Goal: Task Accomplishment & Management: Complete application form

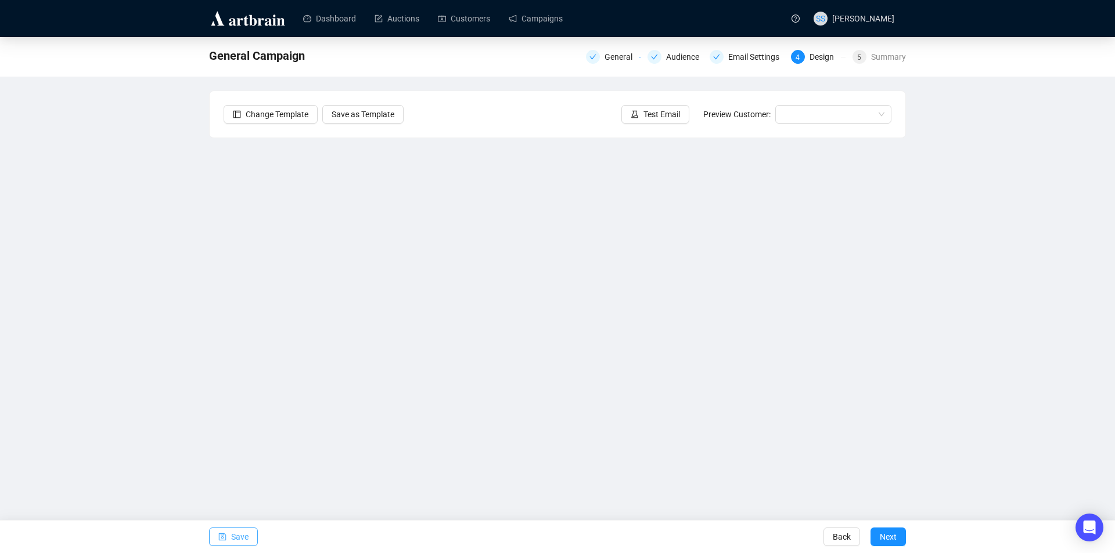
click at [238, 537] on span "Save" at bounding box center [239, 537] width 17 height 33
click at [662, 120] on span "Test Email" at bounding box center [661, 114] width 37 height 13
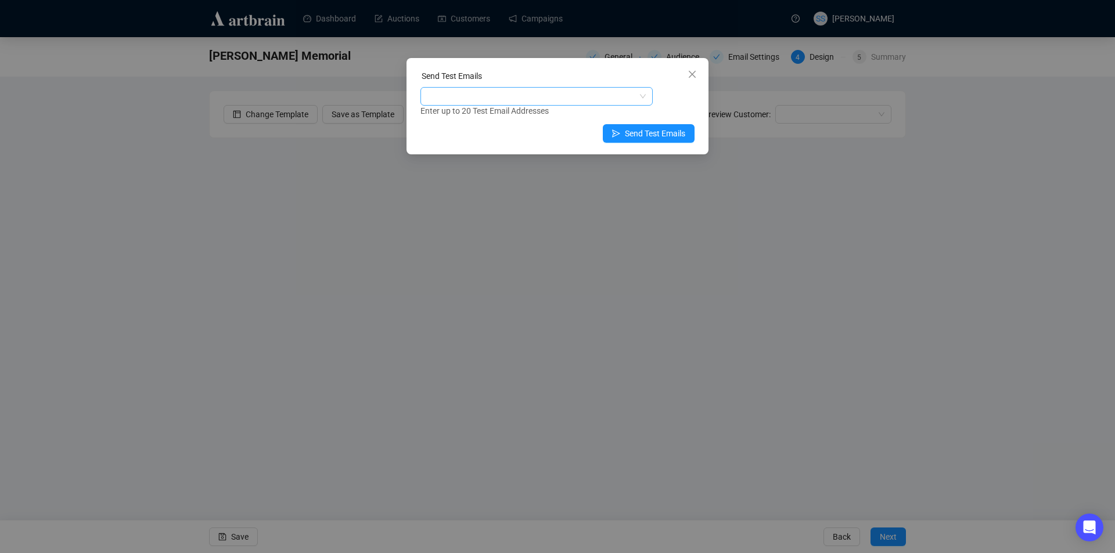
click at [541, 98] on div at bounding box center [530, 96] width 215 height 16
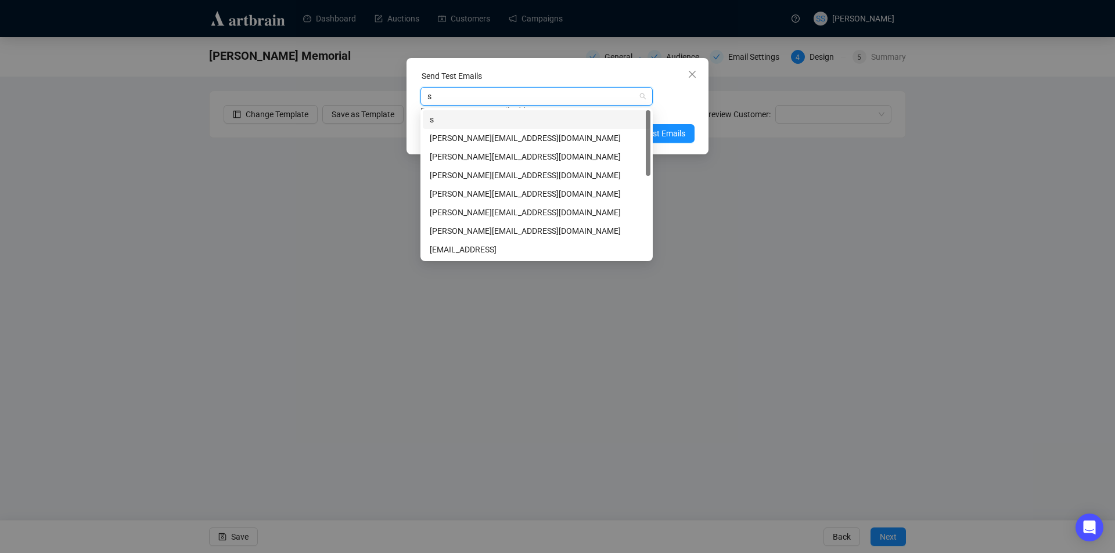
type input "se"
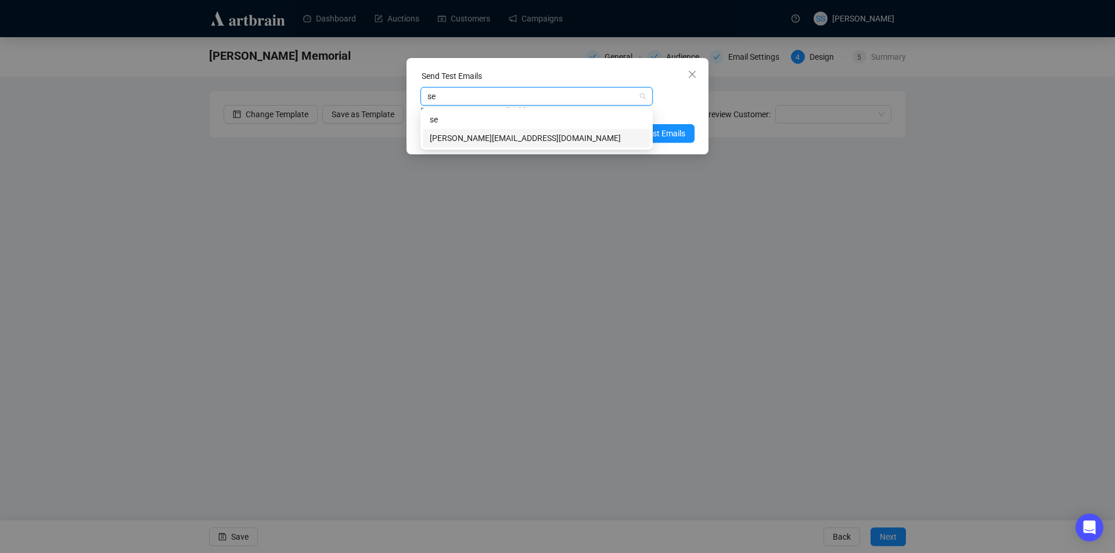
click at [509, 141] on div "[PERSON_NAME][EMAIL_ADDRESS][DOMAIN_NAME]" at bounding box center [537, 138] width 214 height 13
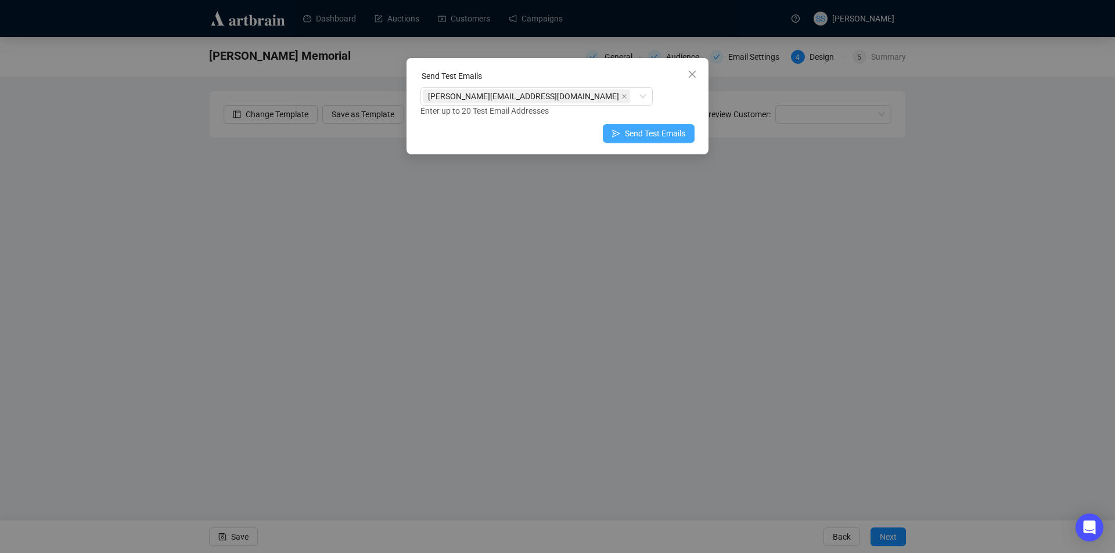
click at [663, 133] on span "Send Test Emails" at bounding box center [655, 133] width 60 height 13
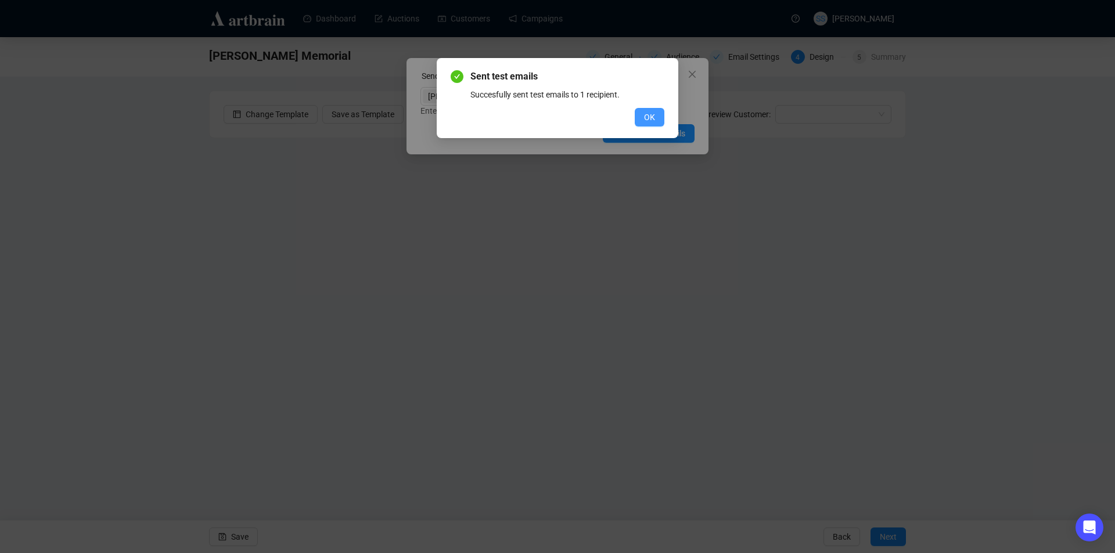
click at [658, 112] on button "OK" at bounding box center [650, 117] width 30 height 19
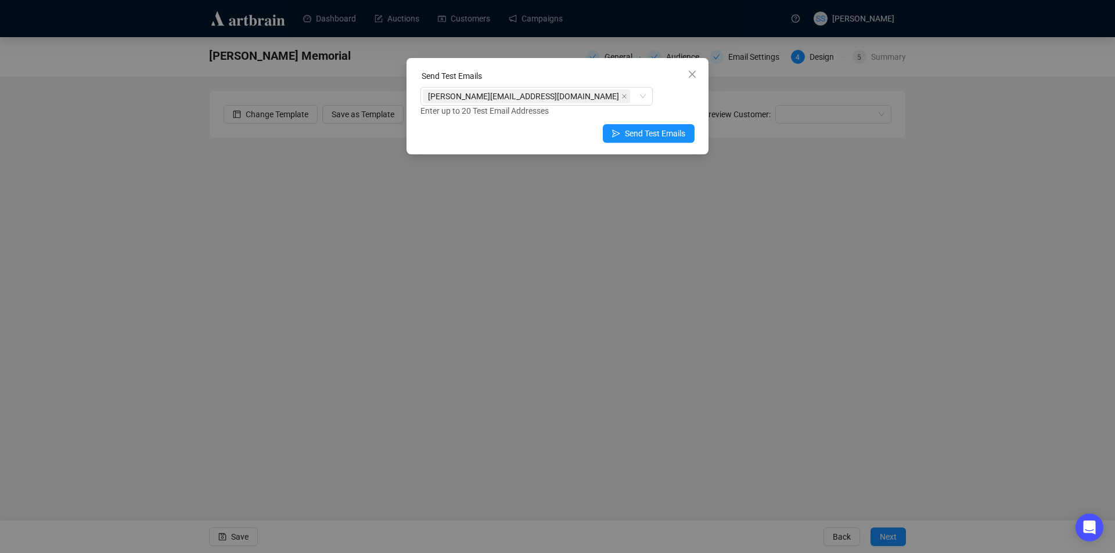
drag, startPoint x: 695, startPoint y: 71, endPoint x: 658, endPoint y: 125, distance: 65.6
click at [694, 73] on icon "close" at bounding box center [692, 74] width 7 height 7
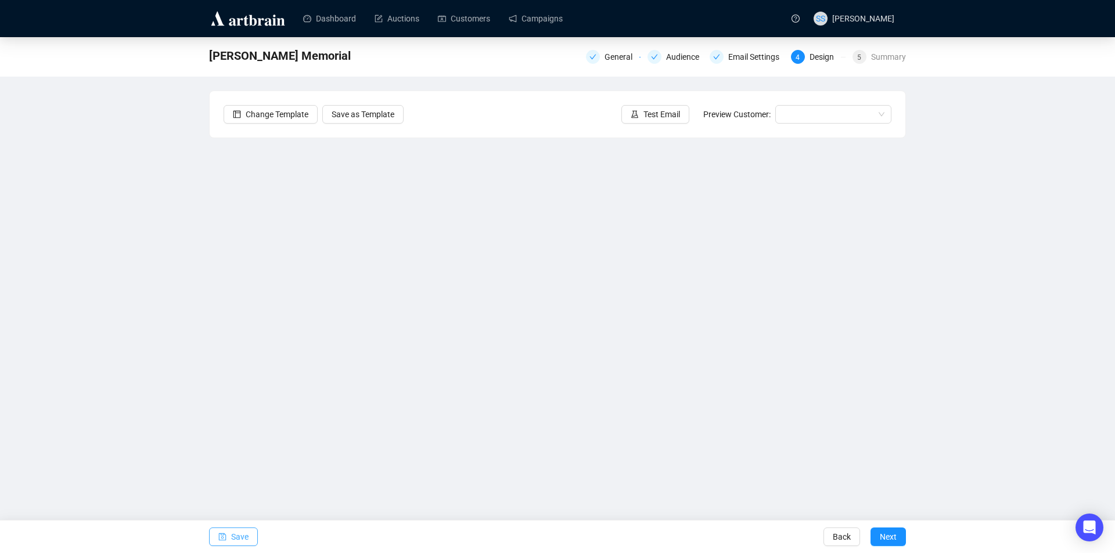
click at [236, 537] on span "Save" at bounding box center [239, 537] width 17 height 33
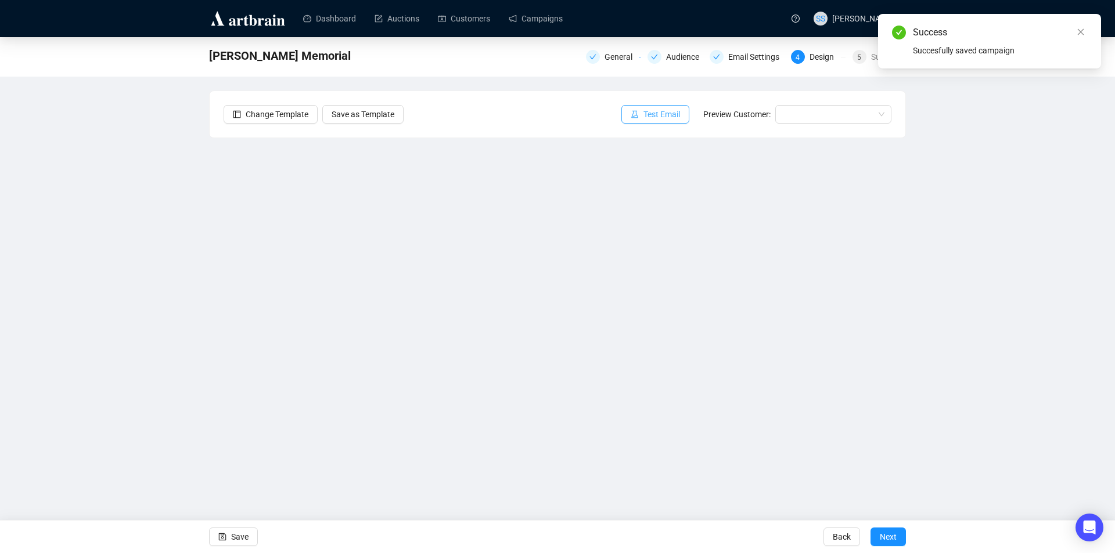
click at [646, 116] on span "Test Email" at bounding box center [661, 114] width 37 height 13
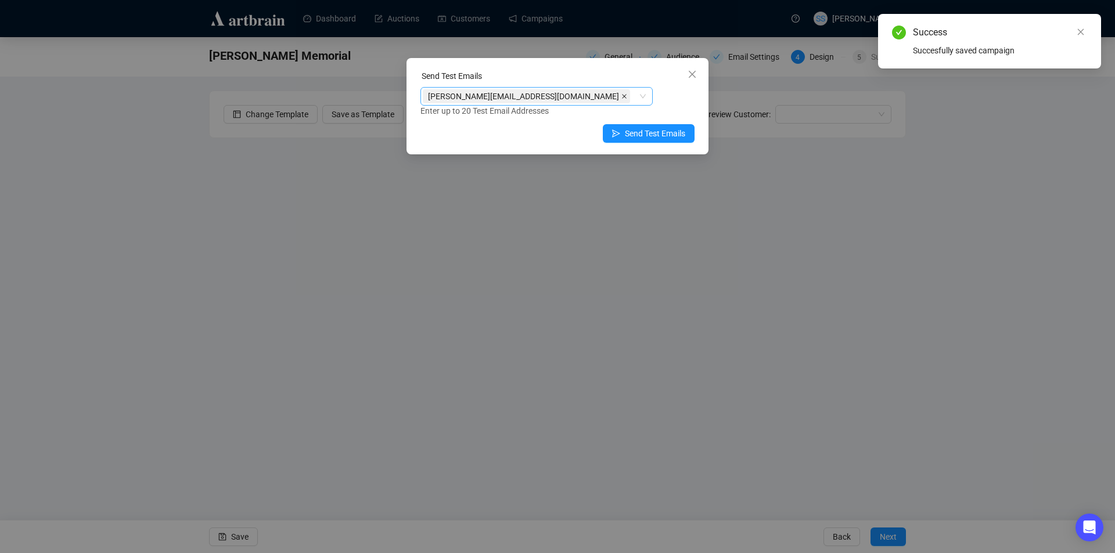
click at [622, 95] on icon "close" at bounding box center [624, 96] width 5 height 5
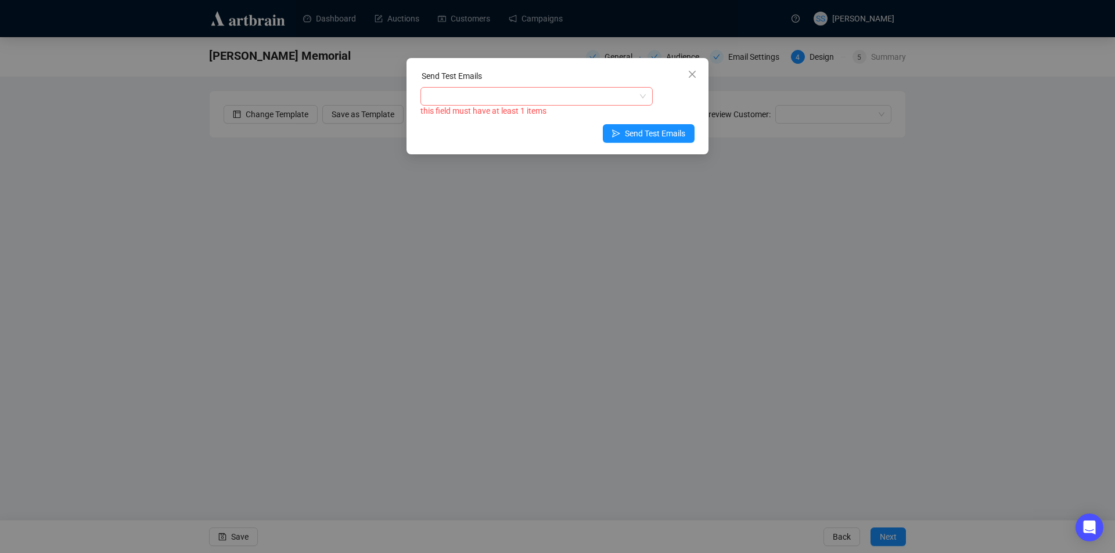
click at [509, 96] on div at bounding box center [530, 96] width 215 height 16
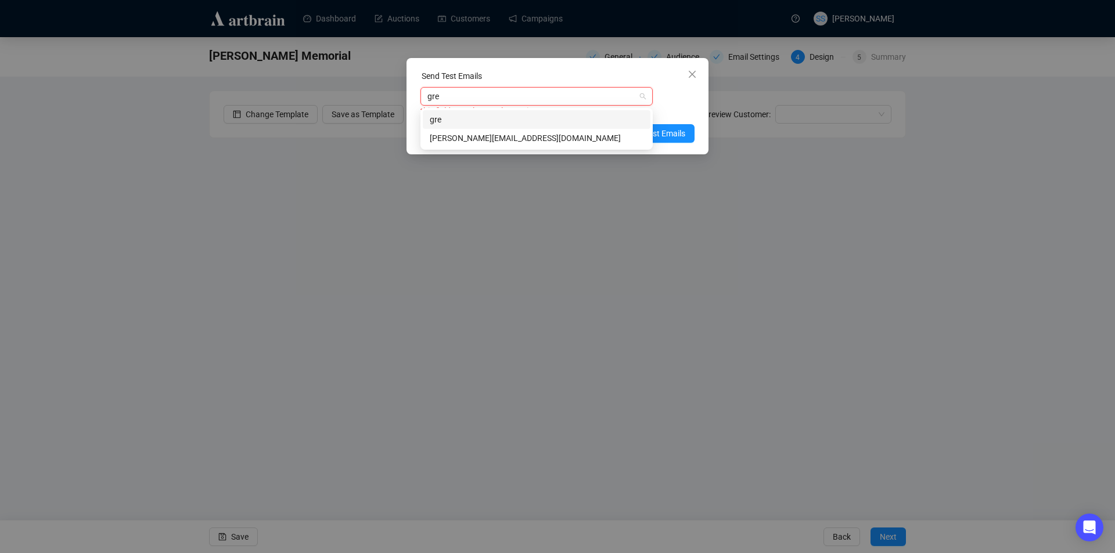
type input "[PERSON_NAME]"
click at [483, 135] on div "[PERSON_NAME][EMAIL_ADDRESS][DOMAIN_NAME]" at bounding box center [537, 138] width 214 height 13
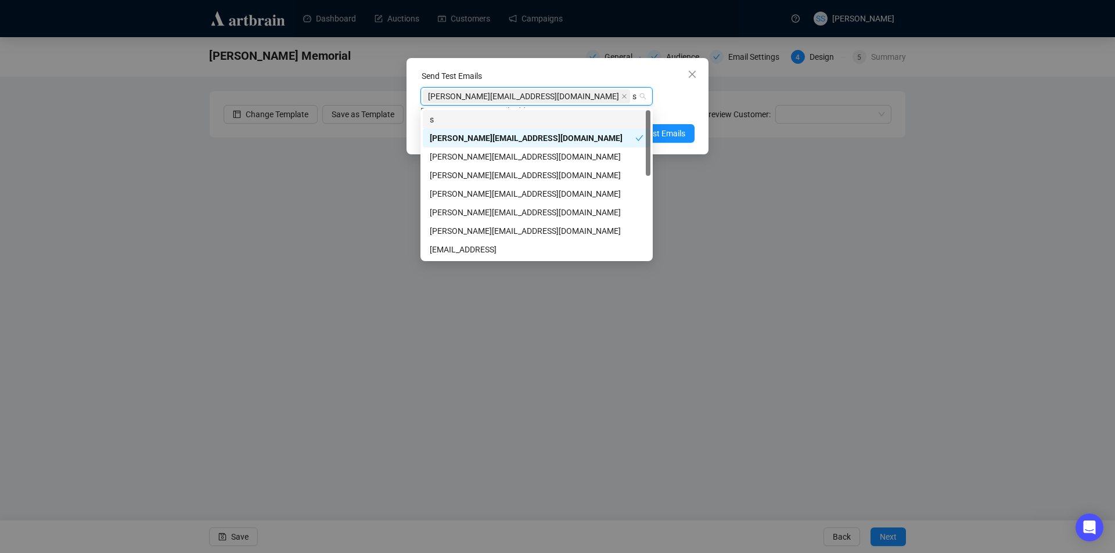
type input "sh"
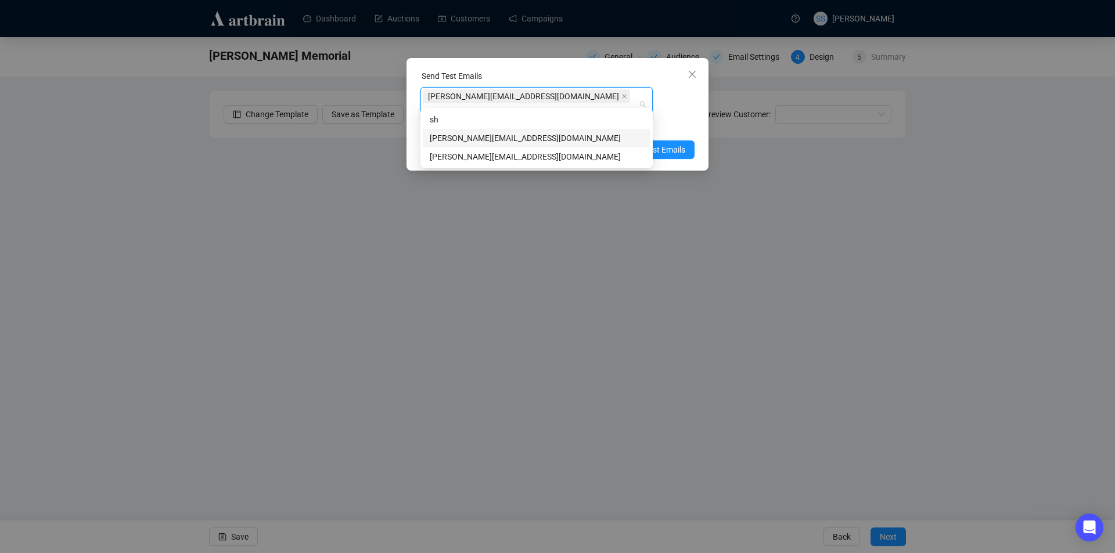
click at [484, 138] on div "[PERSON_NAME][EMAIL_ADDRESS][DOMAIN_NAME]" at bounding box center [537, 138] width 214 height 13
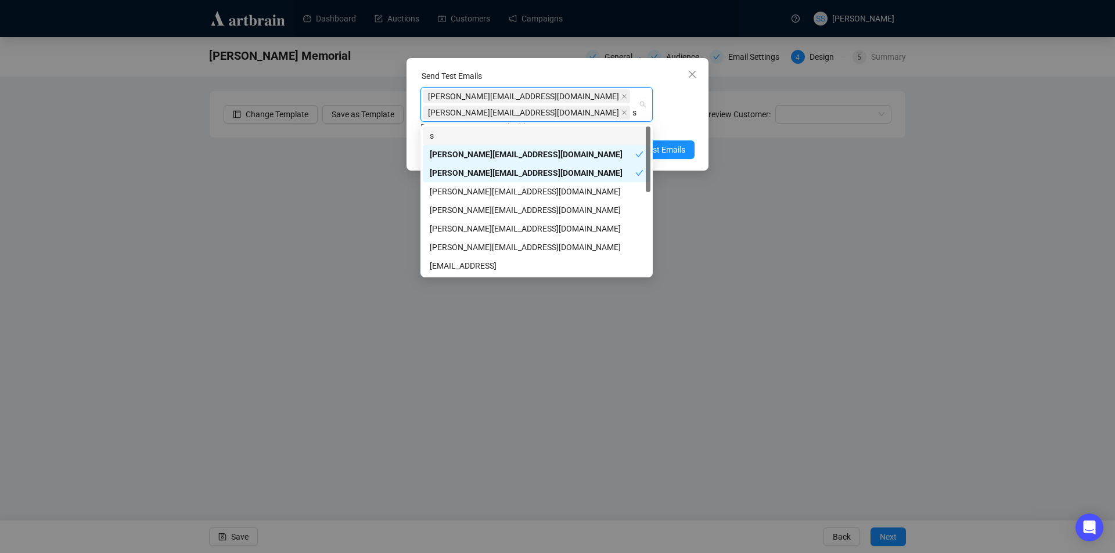
type input "se"
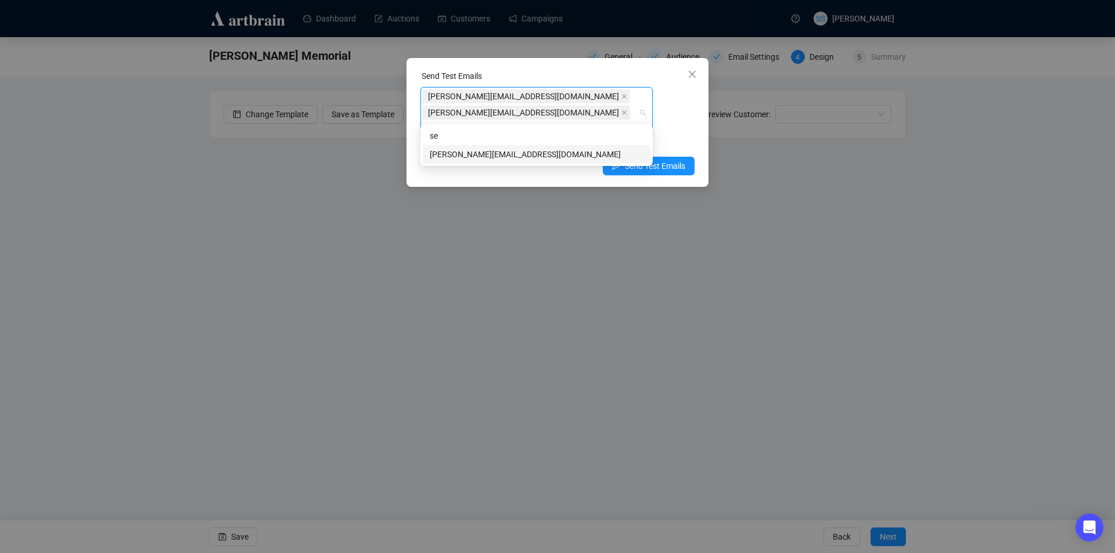
click at [479, 153] on div "[PERSON_NAME][EMAIL_ADDRESS][DOMAIN_NAME]" at bounding box center [537, 154] width 214 height 13
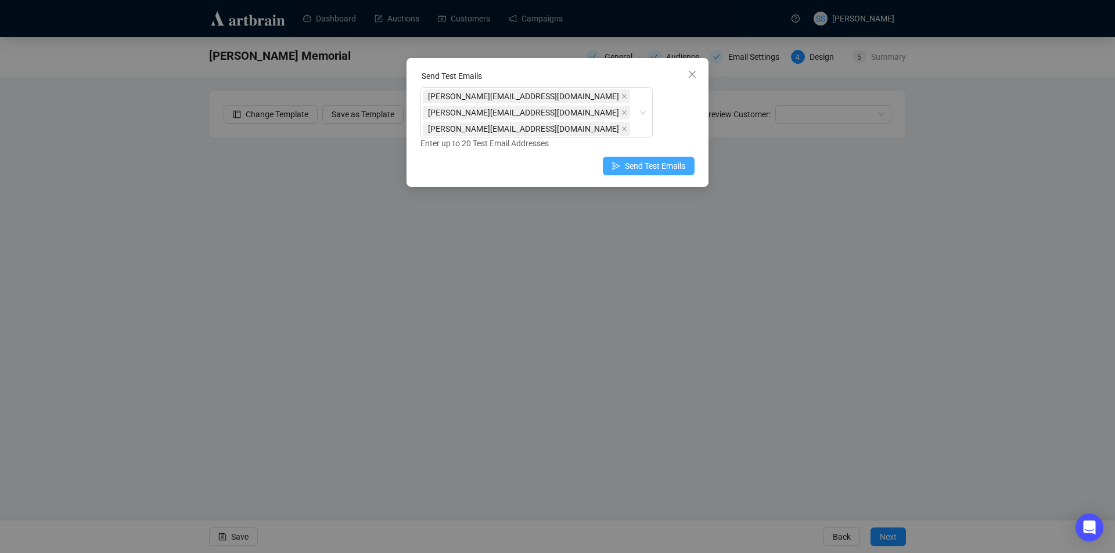
click at [674, 160] on span "Send Test Emails" at bounding box center [655, 166] width 60 height 13
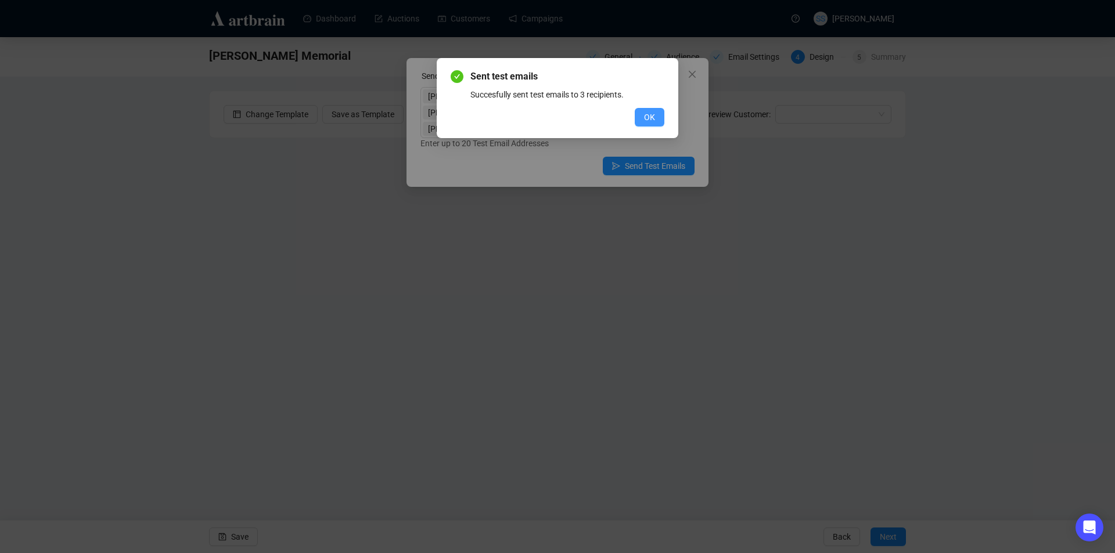
click at [646, 112] on span "OK" at bounding box center [649, 117] width 11 height 13
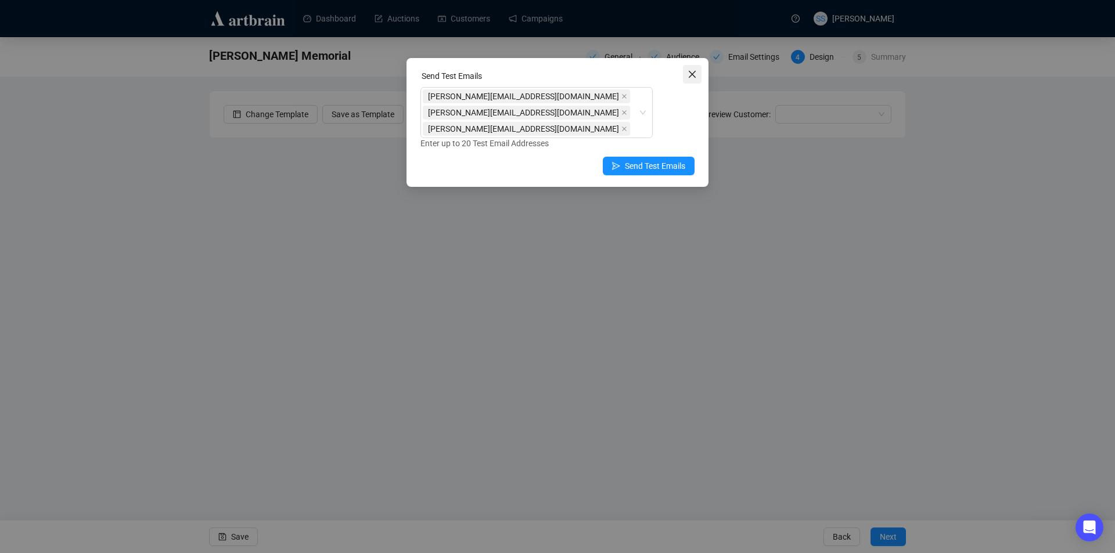
click at [689, 75] on icon "close" at bounding box center [691, 74] width 9 height 9
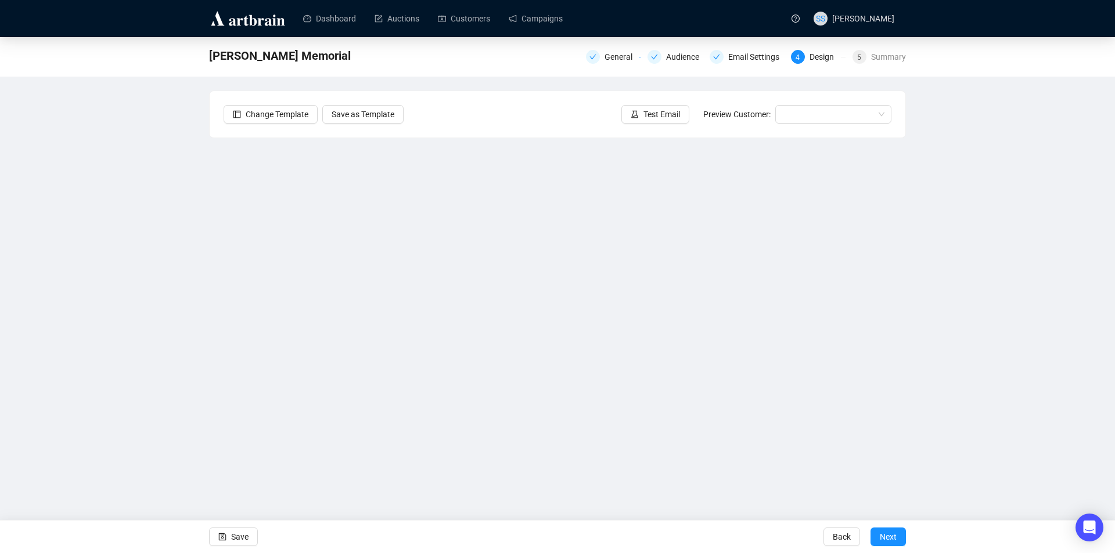
drag, startPoint x: 240, startPoint y: 539, endPoint x: 193, endPoint y: 497, distance: 63.3
click at [240, 538] on span "Save" at bounding box center [239, 537] width 17 height 33
click at [231, 536] on button "Save" at bounding box center [233, 537] width 49 height 19
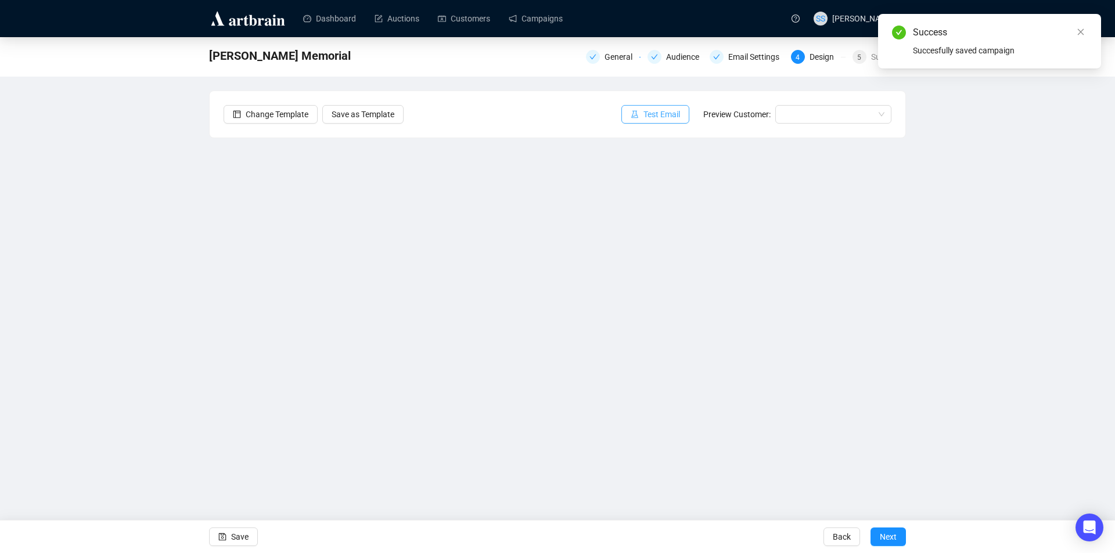
click at [660, 110] on span "Test Email" at bounding box center [661, 114] width 37 height 13
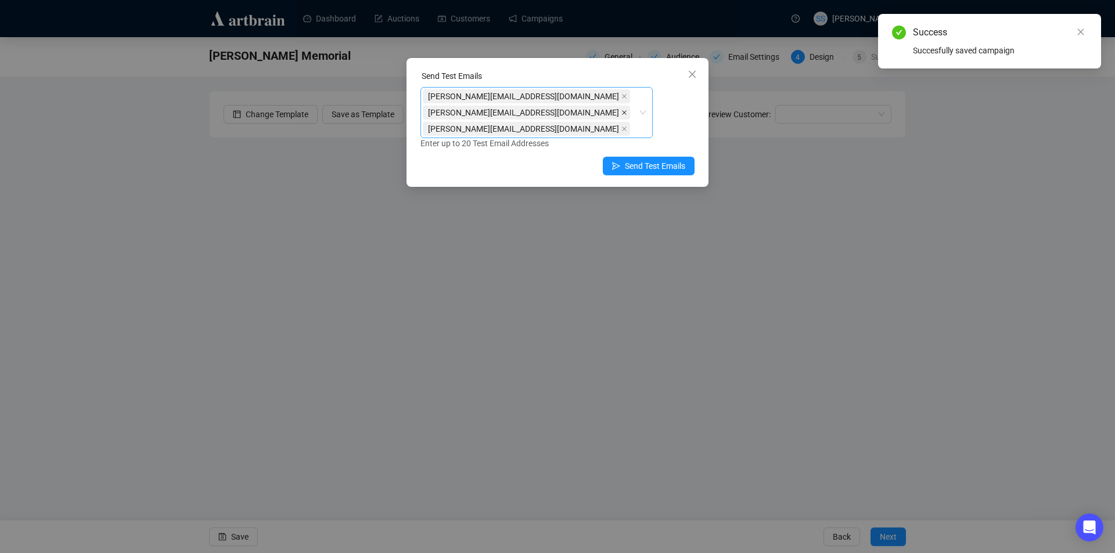
click at [627, 110] on icon "close" at bounding box center [624, 113] width 6 height 6
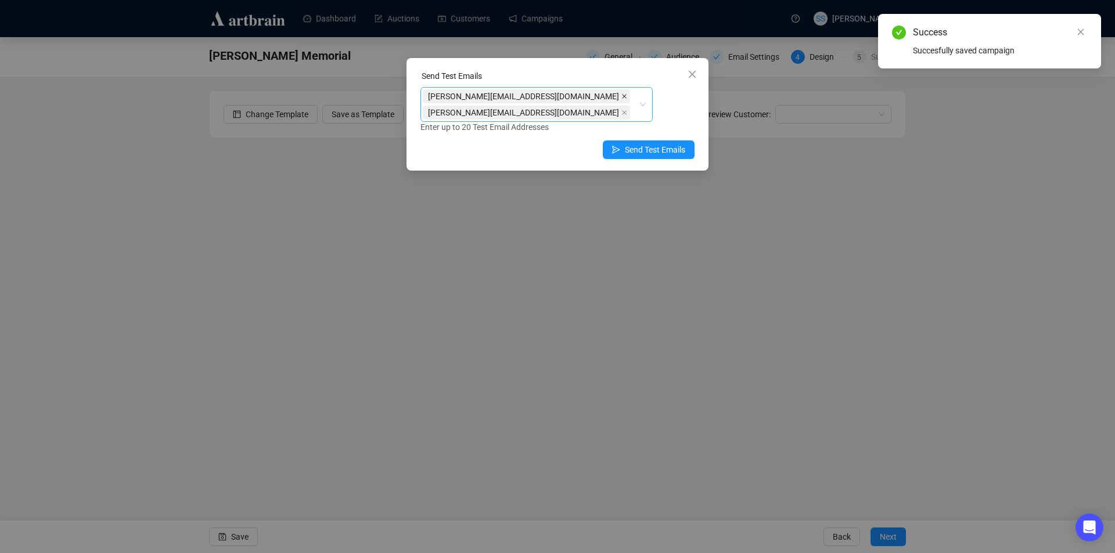
click at [622, 95] on icon "close" at bounding box center [624, 96] width 5 height 5
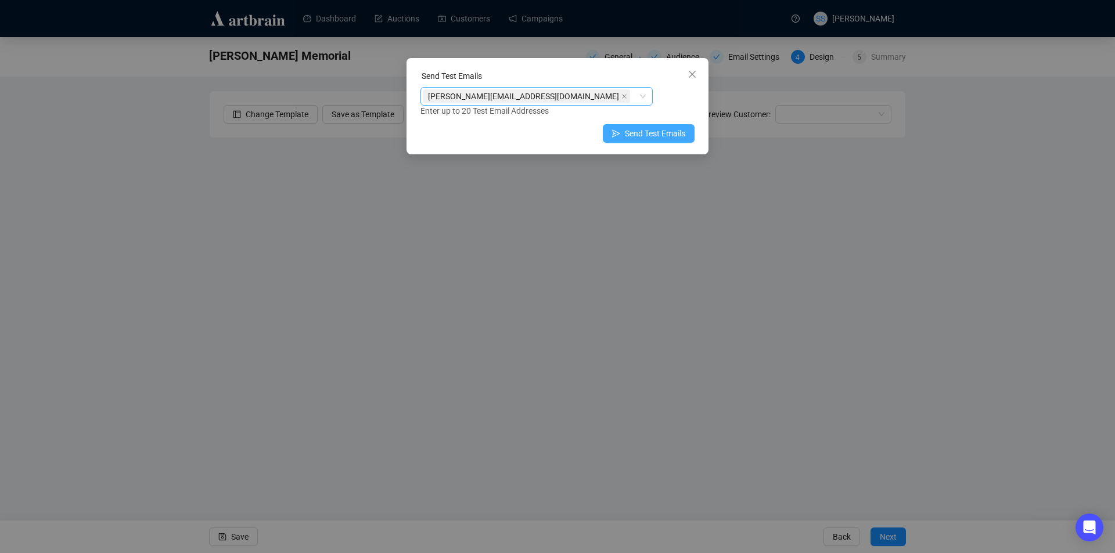
click at [636, 136] on span "Send Test Emails" at bounding box center [655, 133] width 60 height 13
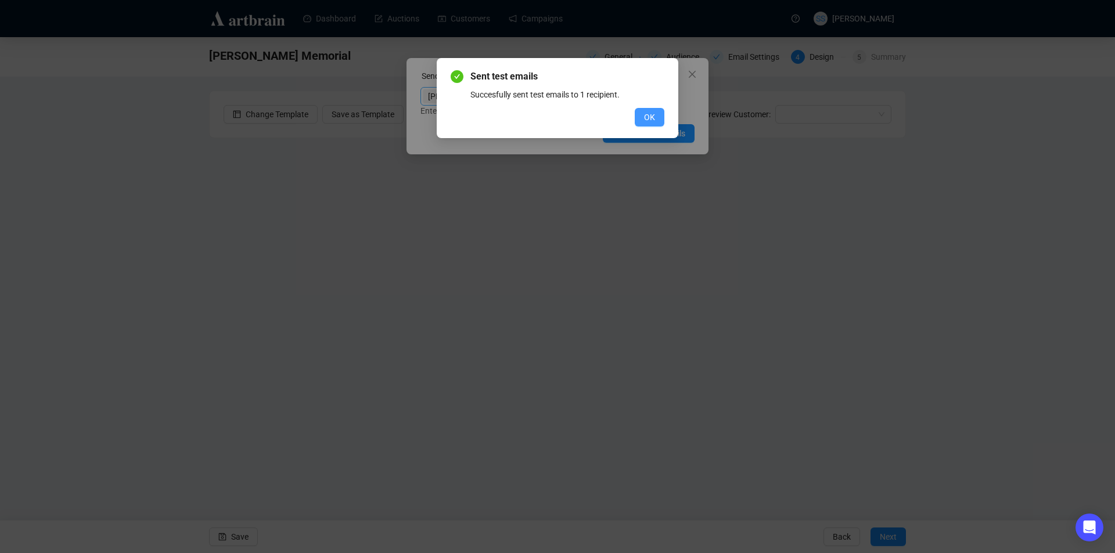
click at [651, 116] on span "OK" at bounding box center [649, 117] width 11 height 13
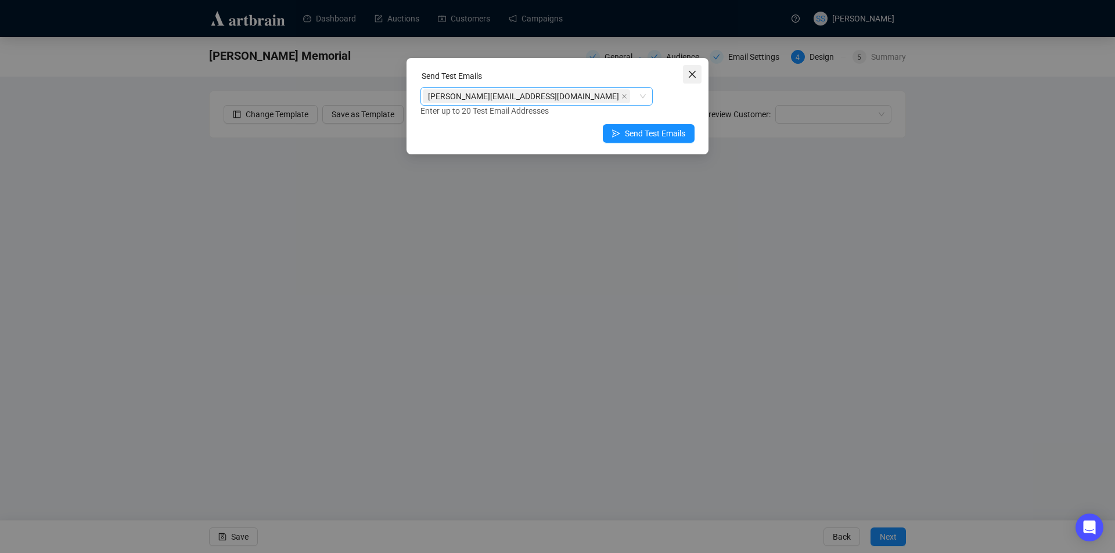
click at [689, 78] on icon "close" at bounding box center [692, 74] width 7 height 7
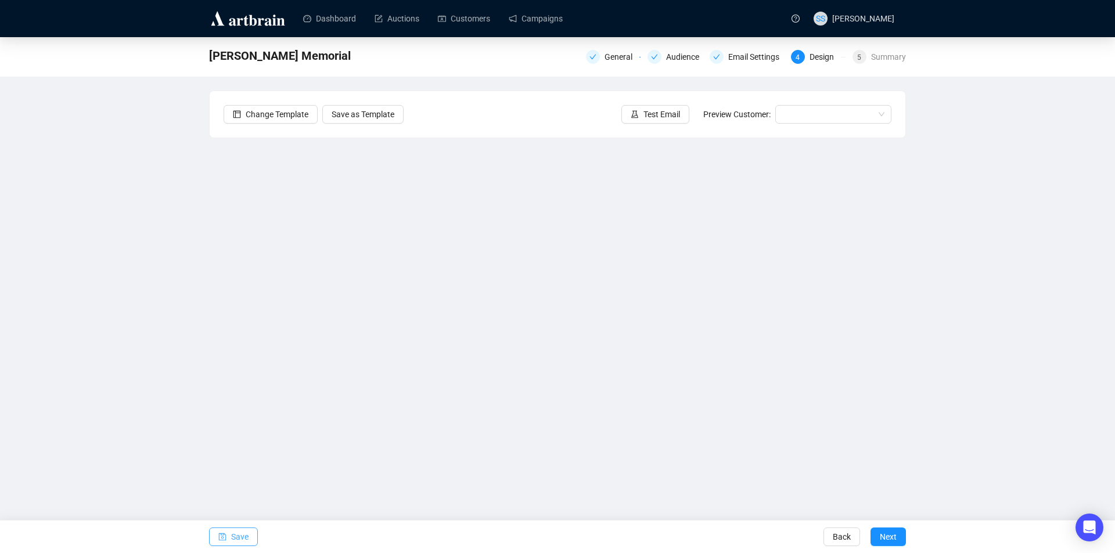
click at [237, 536] on span "Save" at bounding box center [239, 537] width 17 height 33
click at [655, 109] on span "Test Email" at bounding box center [661, 114] width 37 height 13
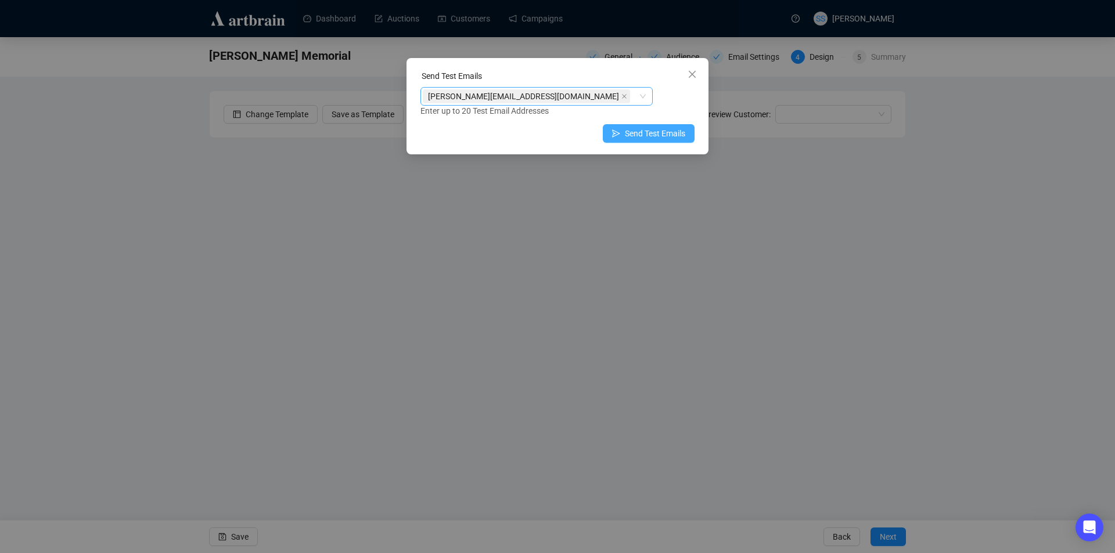
click at [642, 132] on span "Send Test Emails" at bounding box center [655, 133] width 60 height 13
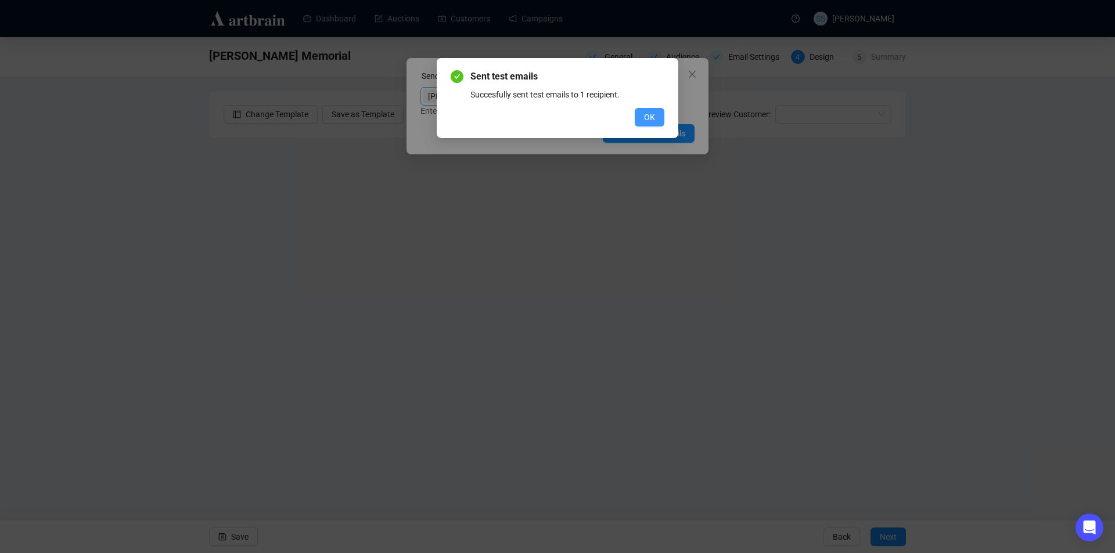
click at [646, 115] on span "OK" at bounding box center [649, 117] width 11 height 13
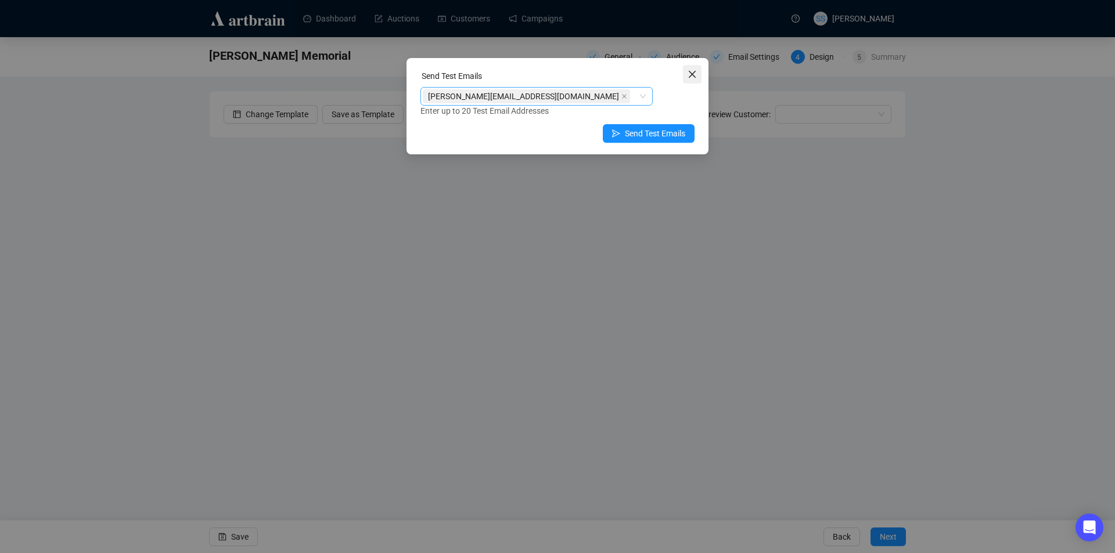
click at [690, 76] on icon "close" at bounding box center [692, 74] width 7 height 7
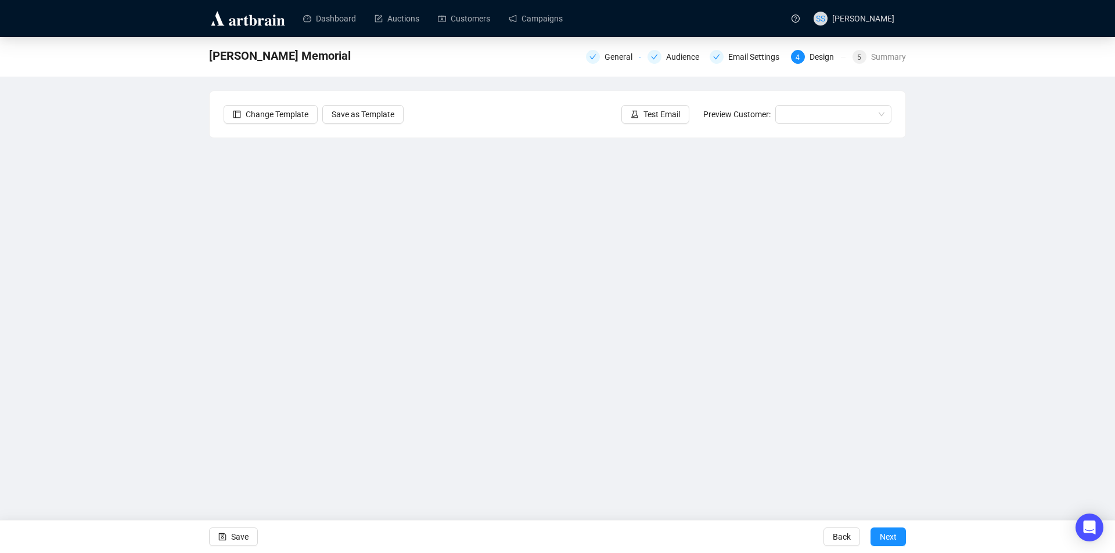
click at [51, 357] on div "[PERSON_NAME] Memorial General Audience Email Settings 4 Design 5 Summary Chang…" at bounding box center [557, 259] width 1115 height 444
click at [70, 269] on div "[PERSON_NAME] Memorial General Audience Email Settings 4 Design 5 Summary Chang…" at bounding box center [557, 259] width 1115 height 444
click at [243, 534] on span "Save" at bounding box center [239, 537] width 17 height 33
click at [93, 312] on div "[PERSON_NAME] Memorial General Audience Email Settings 4 Design 5 Summary Chang…" at bounding box center [557, 259] width 1115 height 444
click at [1092, 524] on icon "Open Intercom Messenger" at bounding box center [1088, 527] width 13 height 15
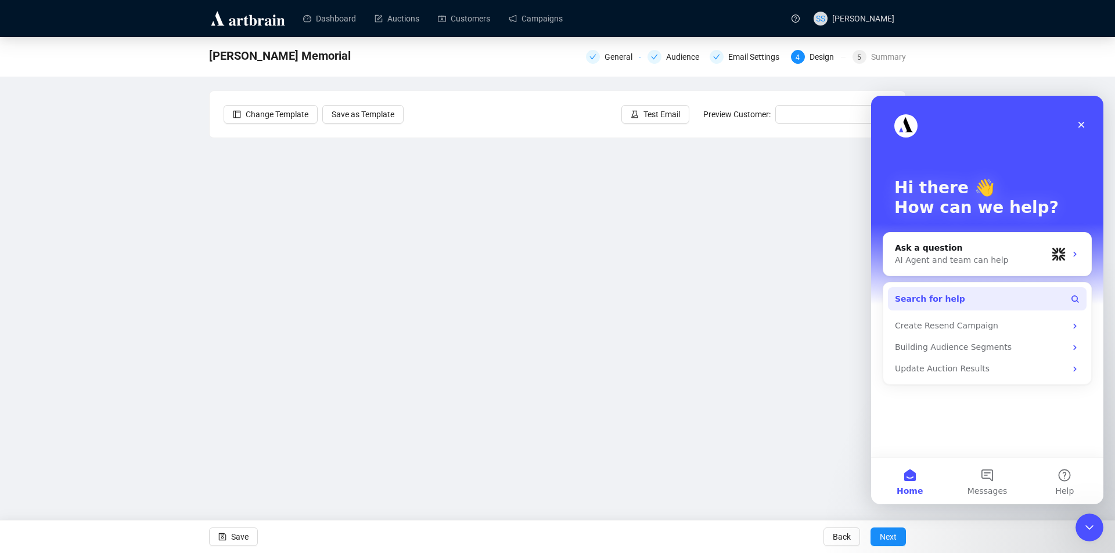
click at [969, 297] on button "Search for help" at bounding box center [987, 298] width 199 height 23
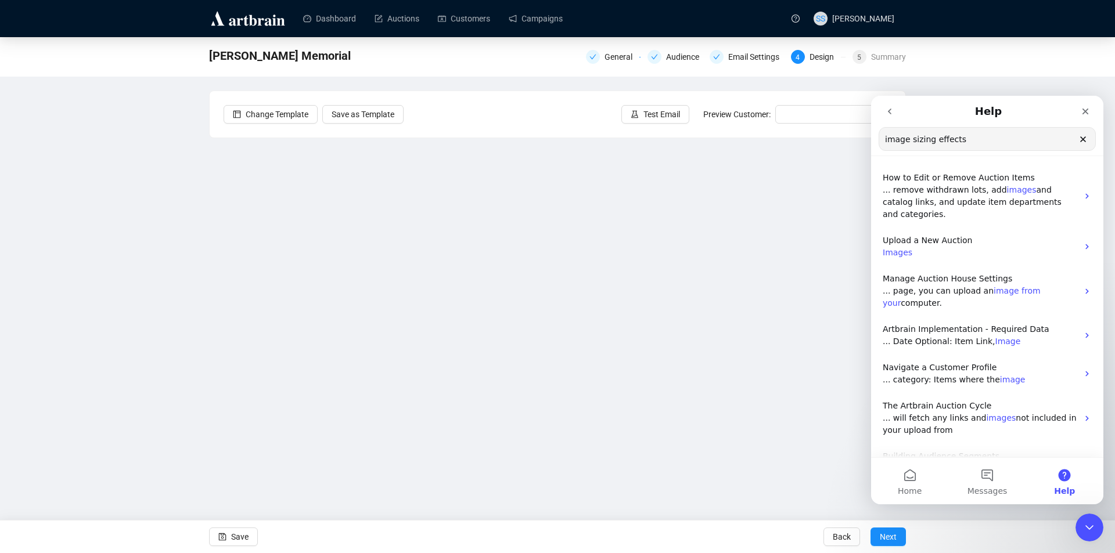
type input "image sizing effects"
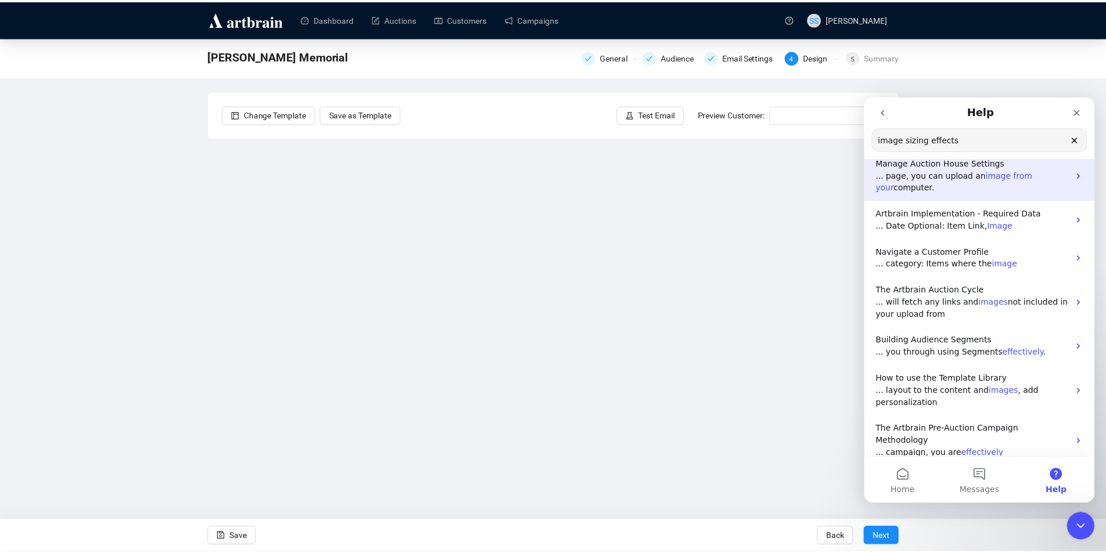
scroll to position [139, 0]
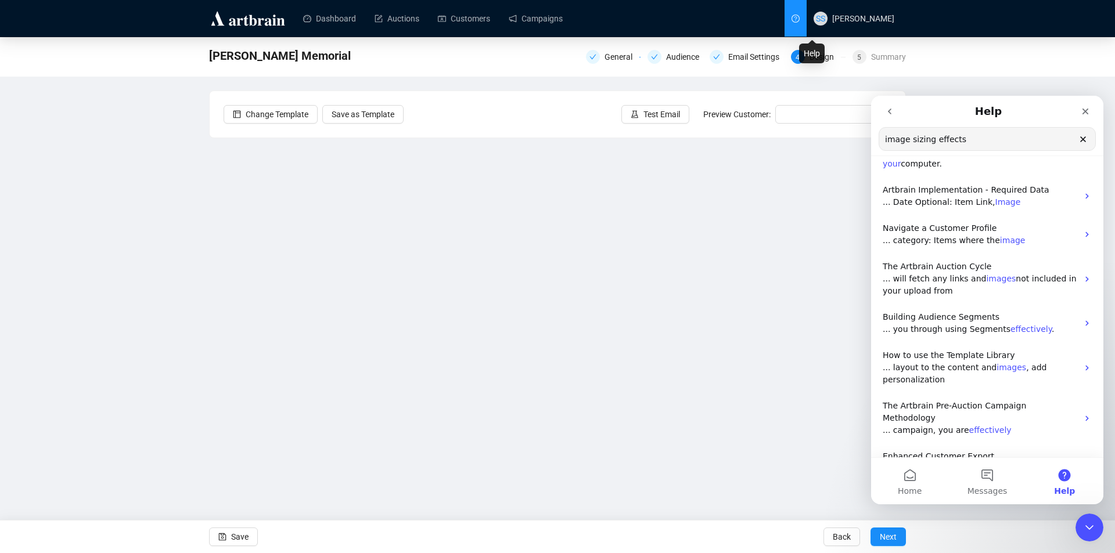
click at [797, 17] on icon "question-circle" at bounding box center [795, 18] width 3 height 5
click at [553, 23] on link "Campaigns" at bounding box center [536, 18] width 54 height 30
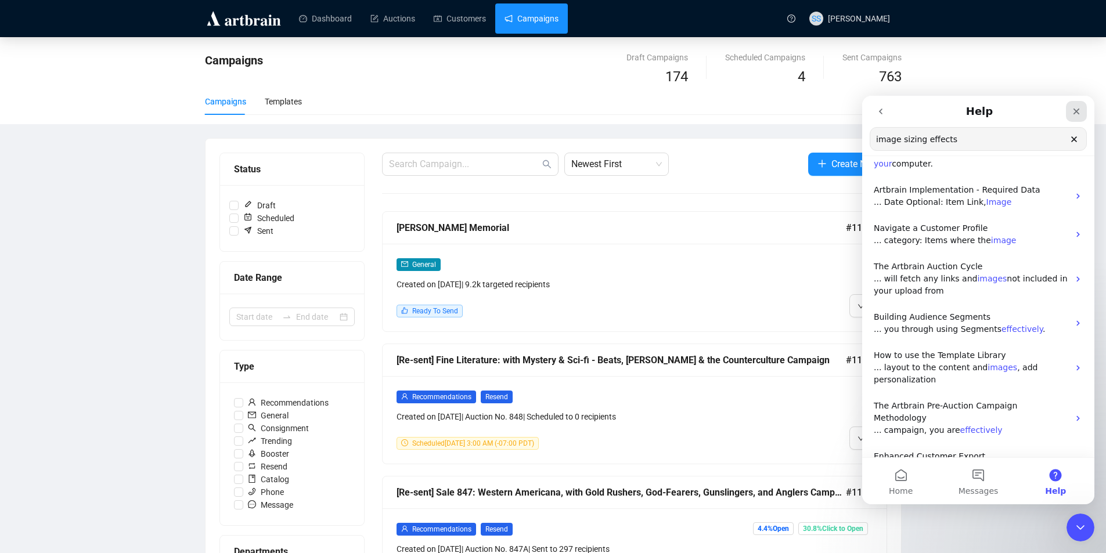
click at [1074, 105] on div "Close" at bounding box center [1076, 111] width 21 height 21
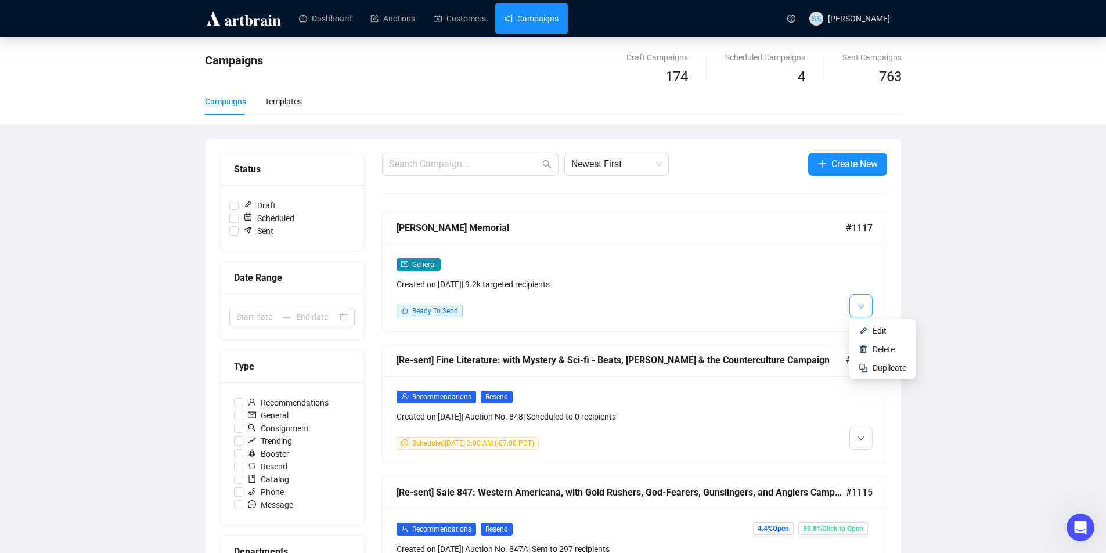
click at [860, 303] on icon "down" at bounding box center [861, 306] width 7 height 7
click at [878, 347] on span "Delete" at bounding box center [884, 349] width 22 height 9
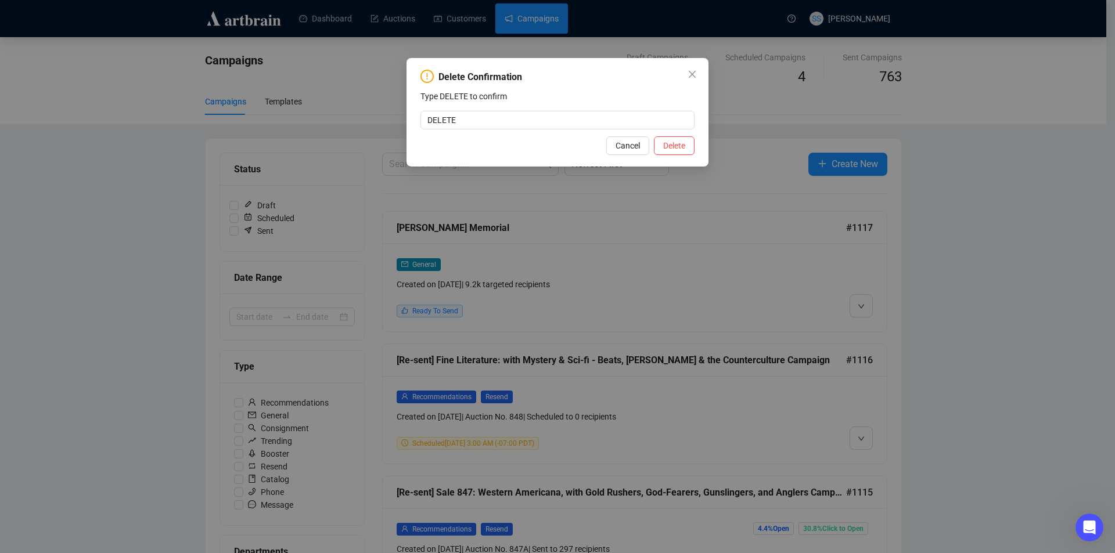
type input "DELETE"
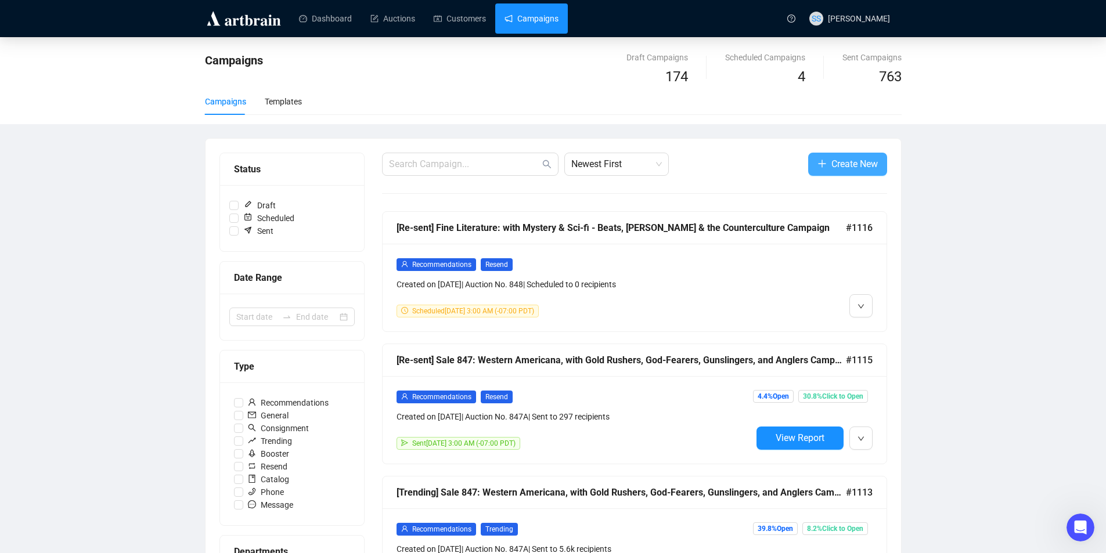
click at [840, 159] on span "Create New" at bounding box center [854, 164] width 46 height 15
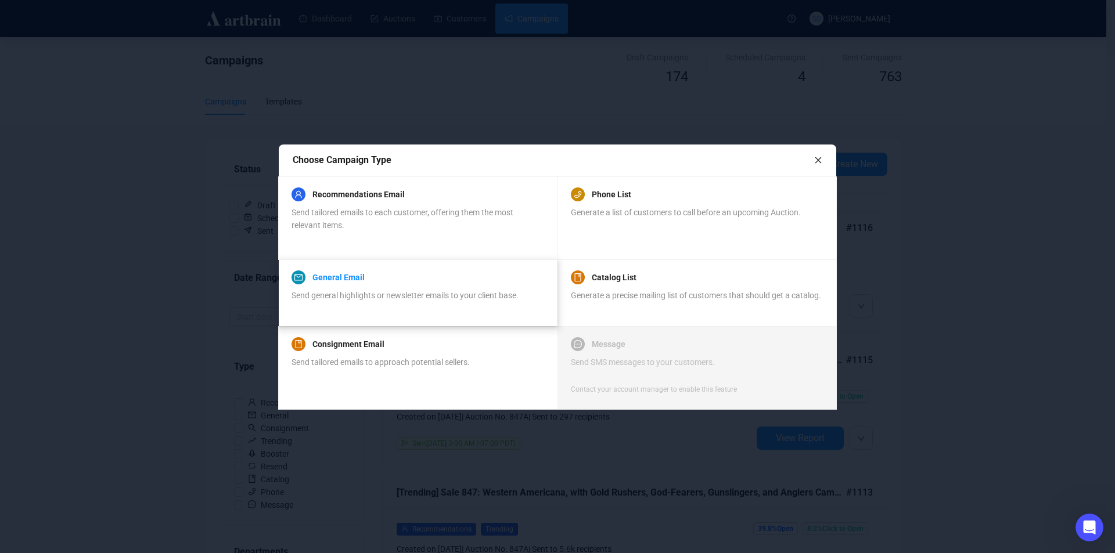
click at [334, 278] on link "General Email" at bounding box center [338, 278] width 52 height 14
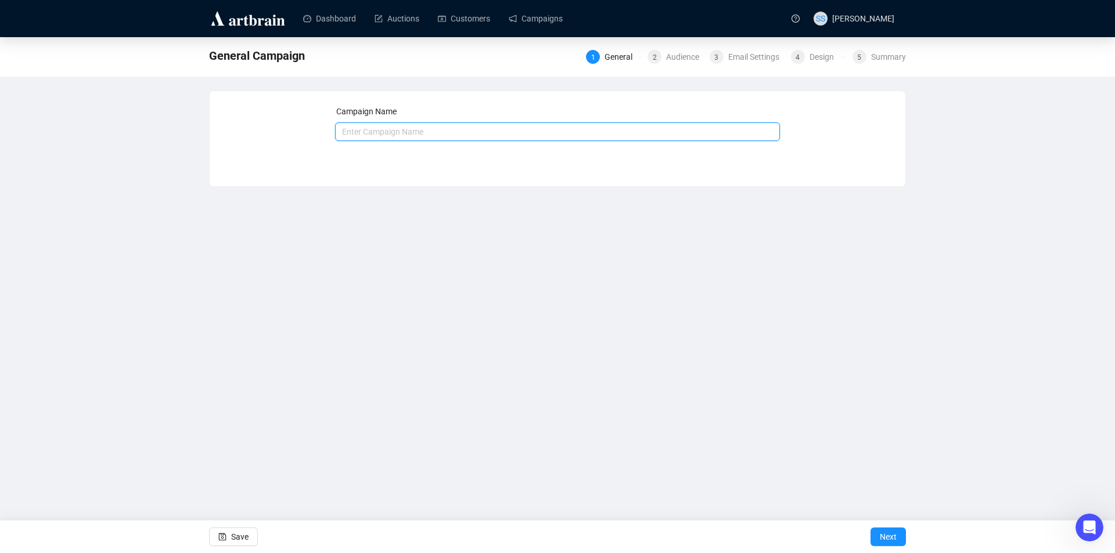
click at [384, 131] on input "text" at bounding box center [557, 132] width 445 height 19
type input "[PERSON_NAME] Memorial"
drag, startPoint x: 883, startPoint y: 538, endPoint x: 758, endPoint y: 466, distance: 143.9
click at [880, 538] on span "Next" at bounding box center [888, 537] width 17 height 33
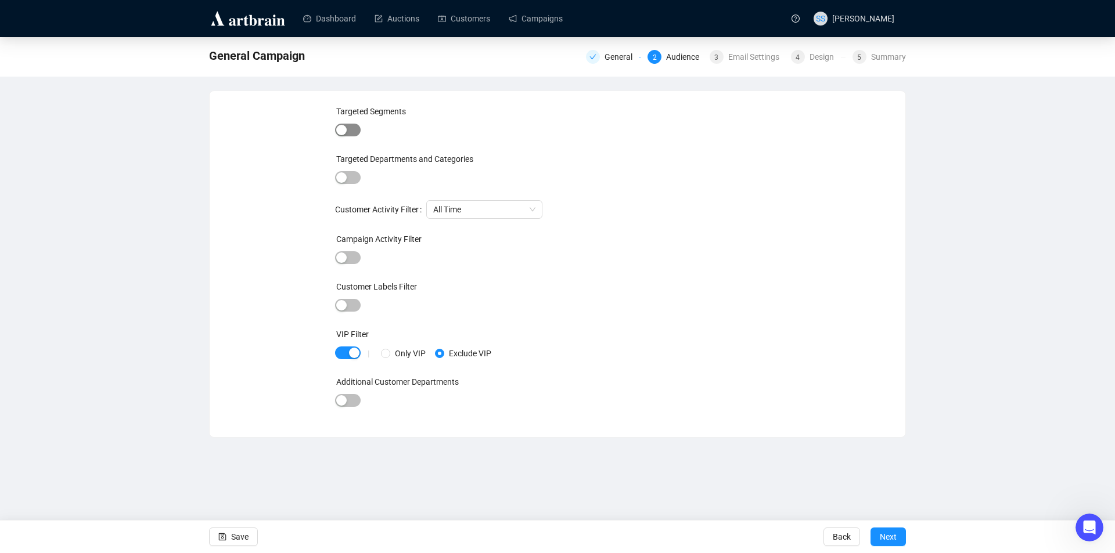
click at [355, 128] on span "button" at bounding box center [348, 130] width 26 height 13
click at [401, 127] on div at bounding box center [534, 132] width 302 height 16
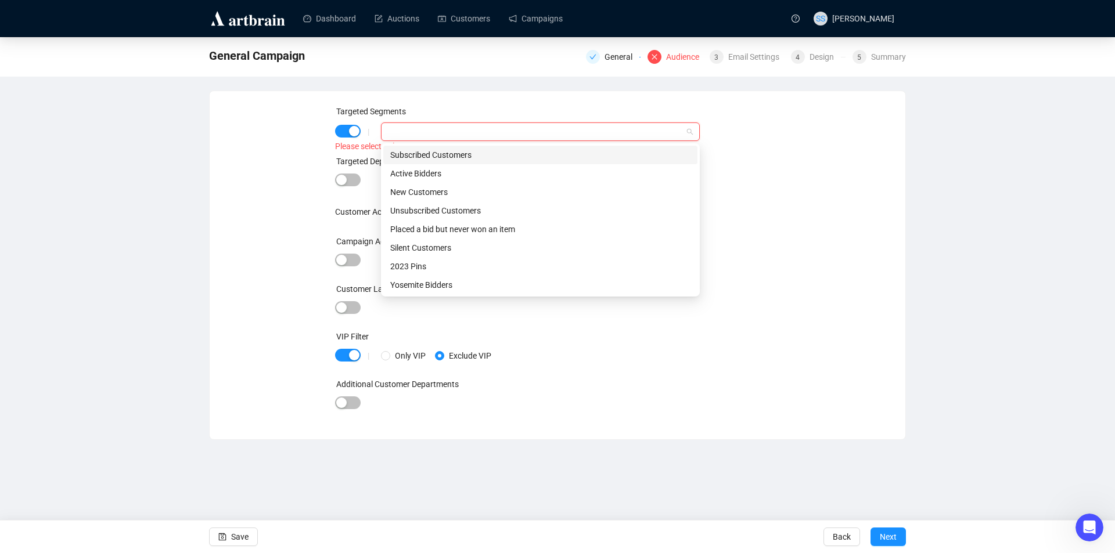
click at [442, 152] on div "Subscribed Customers" at bounding box center [540, 155] width 300 height 13
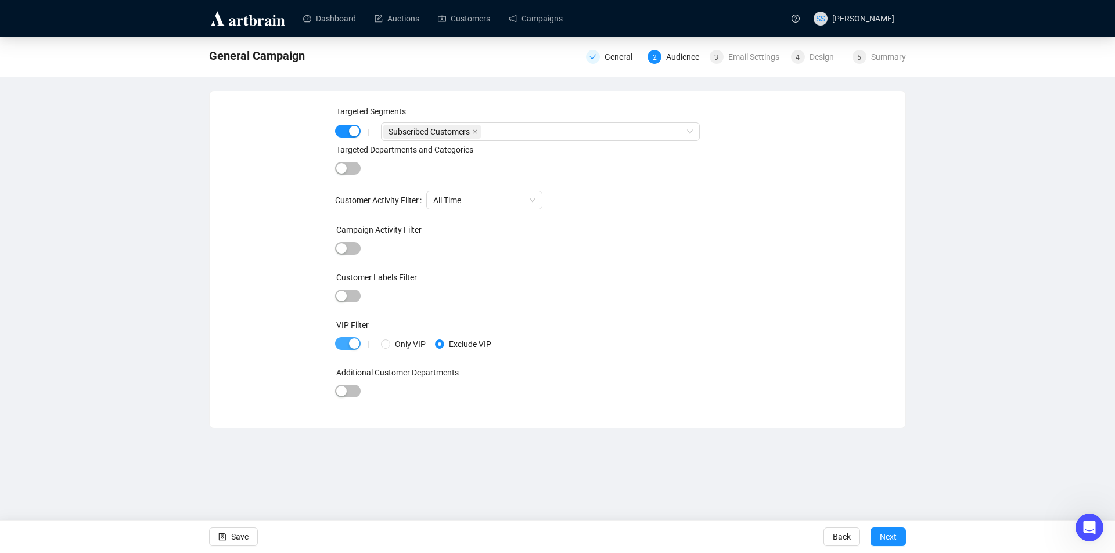
click at [341, 346] on span "button" at bounding box center [348, 343] width 26 height 13
click at [885, 535] on span "Next" at bounding box center [888, 537] width 17 height 33
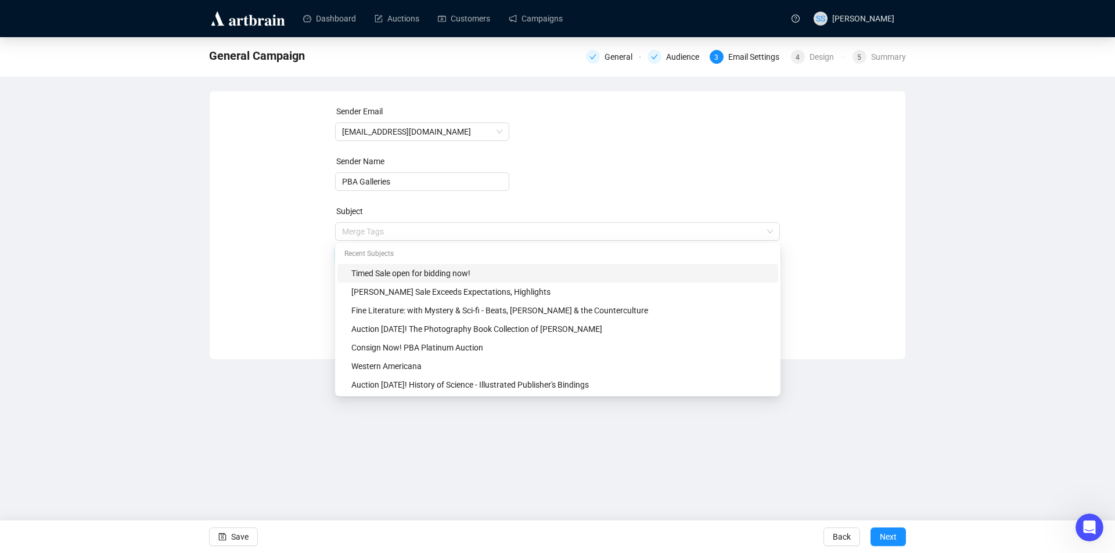
click at [477, 229] on span "Merge Tags Timed Sale open for bidding now!" at bounding box center [557, 243] width 445 height 33
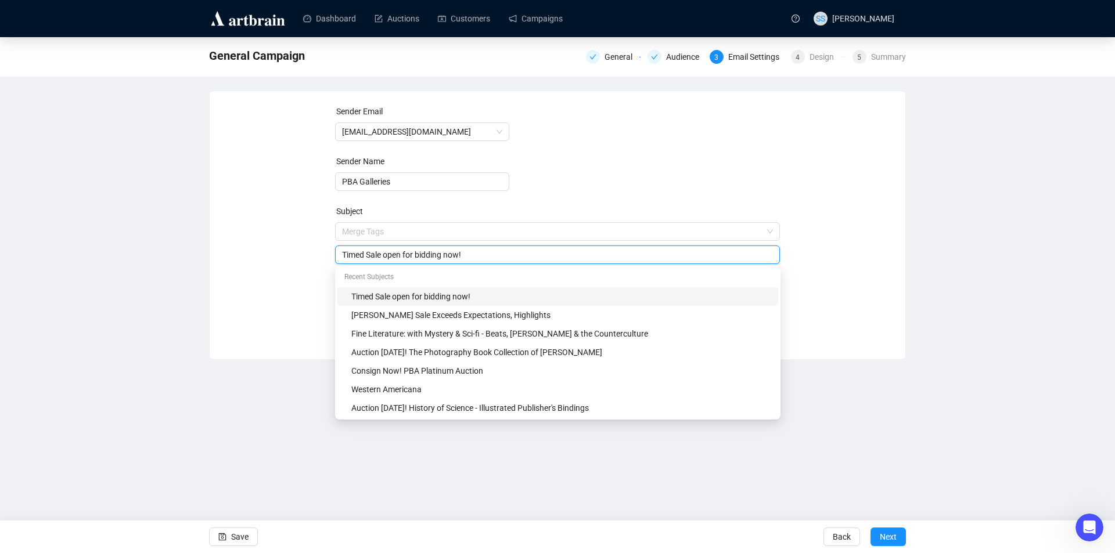
drag, startPoint x: 477, startPoint y: 257, endPoint x: 246, endPoint y: 249, distance: 230.6
click at [247, 250] on div "Sender Email [EMAIL_ADDRESS][DOMAIN_NAME] Sender Name PBA Galleries Subject Mer…" at bounding box center [558, 216] width 668 height 223
type input "The Passing of an Oz Aficionado"
click at [521, 181] on form "Sender Email [EMAIL_ADDRESS][DOMAIN_NAME] Sender Name PBA Galleries Subject Mer…" at bounding box center [557, 209] width 445 height 209
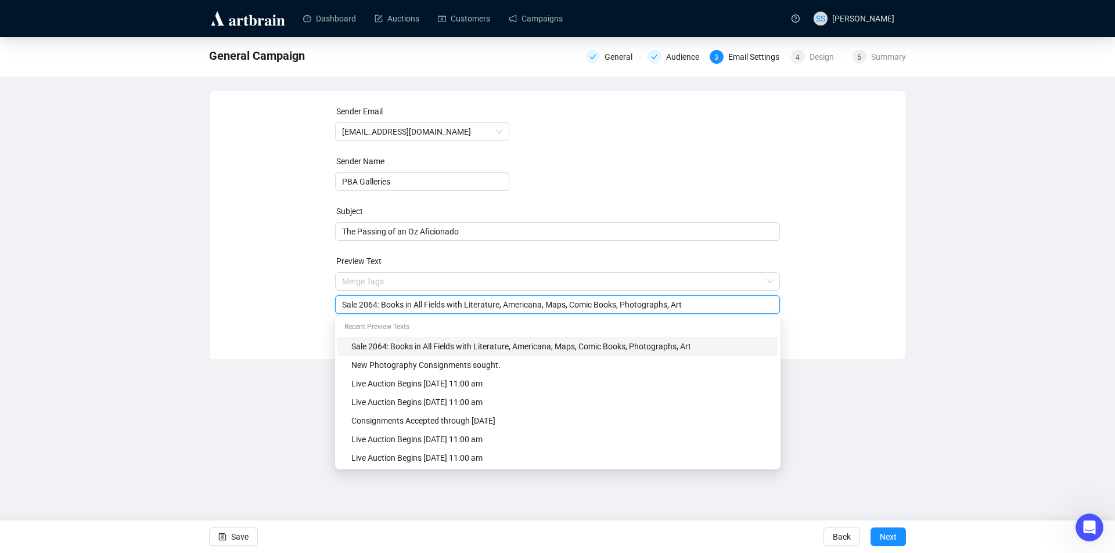
drag, startPoint x: 692, startPoint y: 299, endPoint x: 141, endPoint y: 254, distance: 552.9
click at [141, 258] on div "General Campaign General Audience 3 Email Settings 4 Design 5 Summary Sender Em…" at bounding box center [557, 198] width 1115 height 323
click at [348, 304] on input "[PERSON_NAME]" at bounding box center [557, 304] width 431 height 13
click at [432, 301] on input "[PERSON_NAME]" at bounding box center [557, 304] width 431 height 13
type input "[PERSON_NAME] - A Collector's Collector"
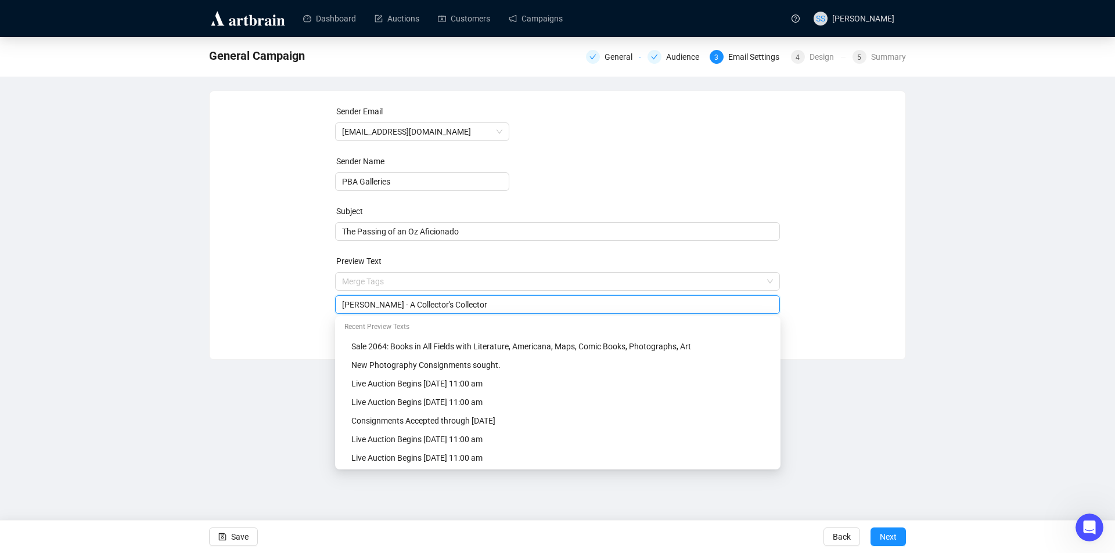
click at [273, 248] on div "Sender Email [EMAIL_ADDRESS][DOMAIN_NAME] Sender Name PBA Galleries Subject The…" at bounding box center [558, 216] width 668 height 223
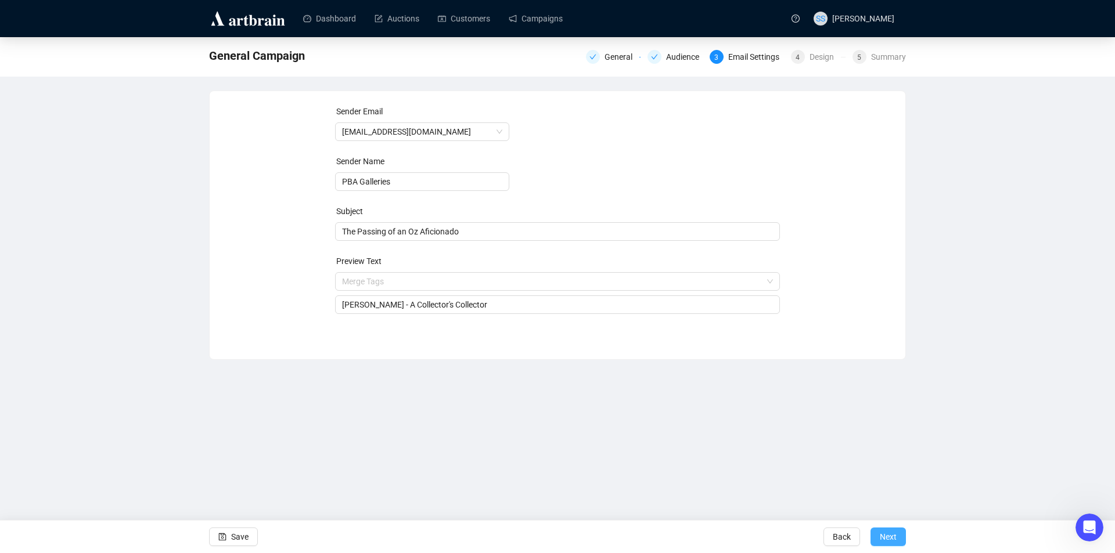
click at [891, 537] on span "Next" at bounding box center [888, 537] width 17 height 33
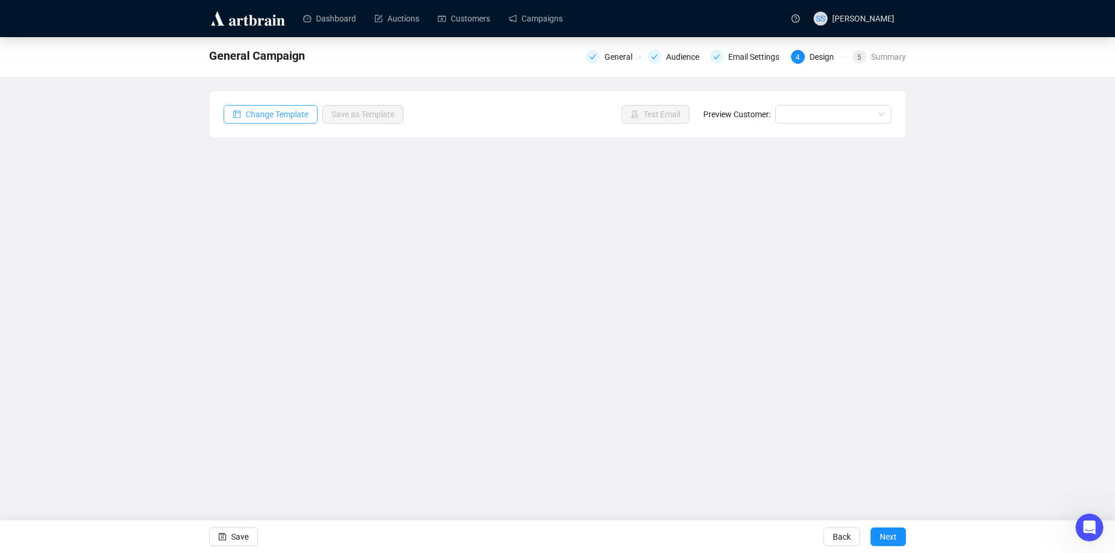
click at [277, 117] on span "Change Template" at bounding box center [277, 114] width 63 height 13
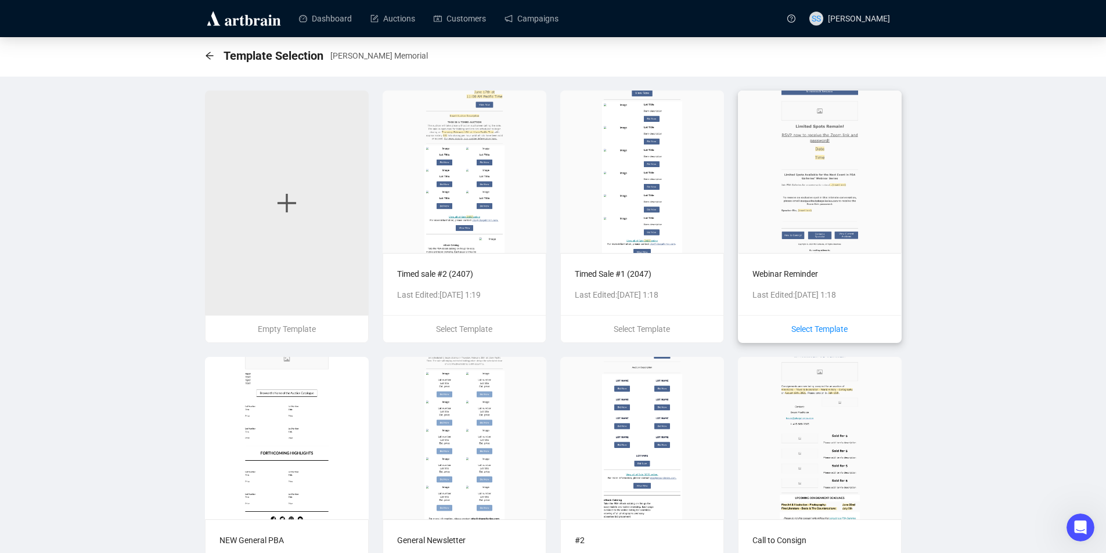
click at [815, 326] on span "Select Template" at bounding box center [819, 329] width 56 height 9
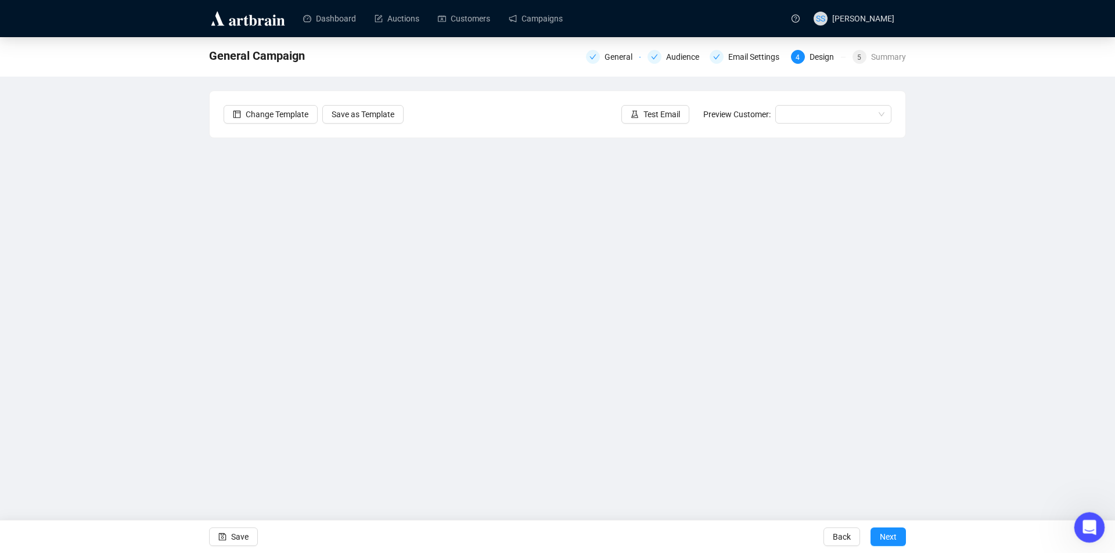
click at [1086, 525] on icon "Open Intercom Messenger" at bounding box center [1087, 526] width 19 height 19
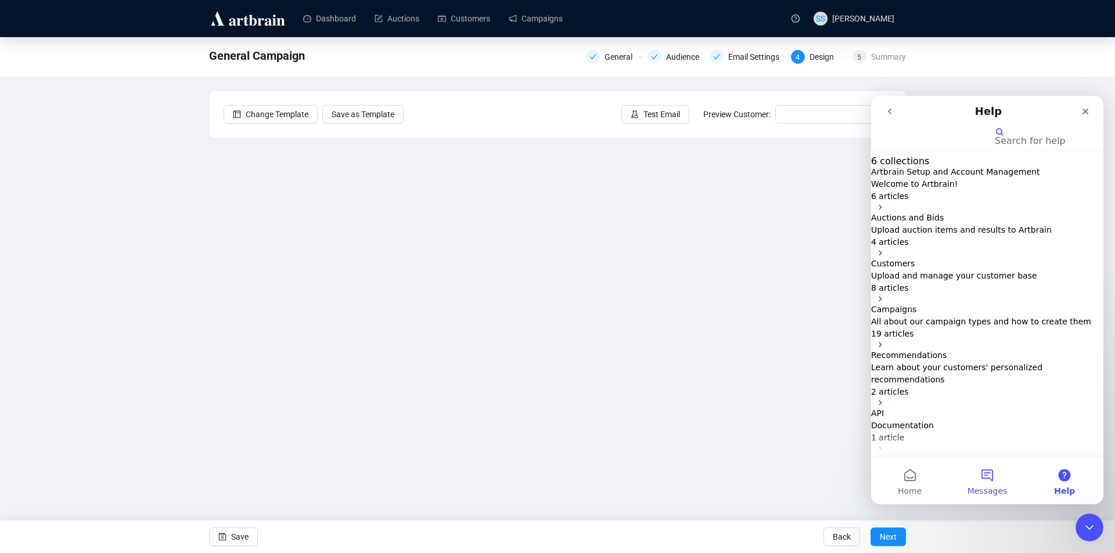
click at [987, 473] on button "Messages" at bounding box center [986, 481] width 77 height 46
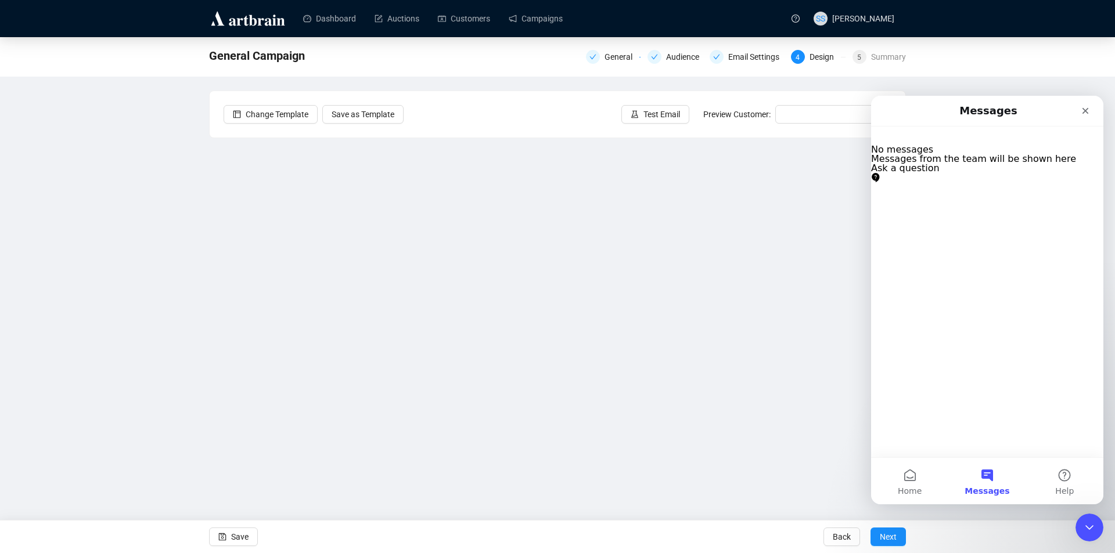
click at [939, 182] on button "Ask a question" at bounding box center [905, 173] width 69 height 19
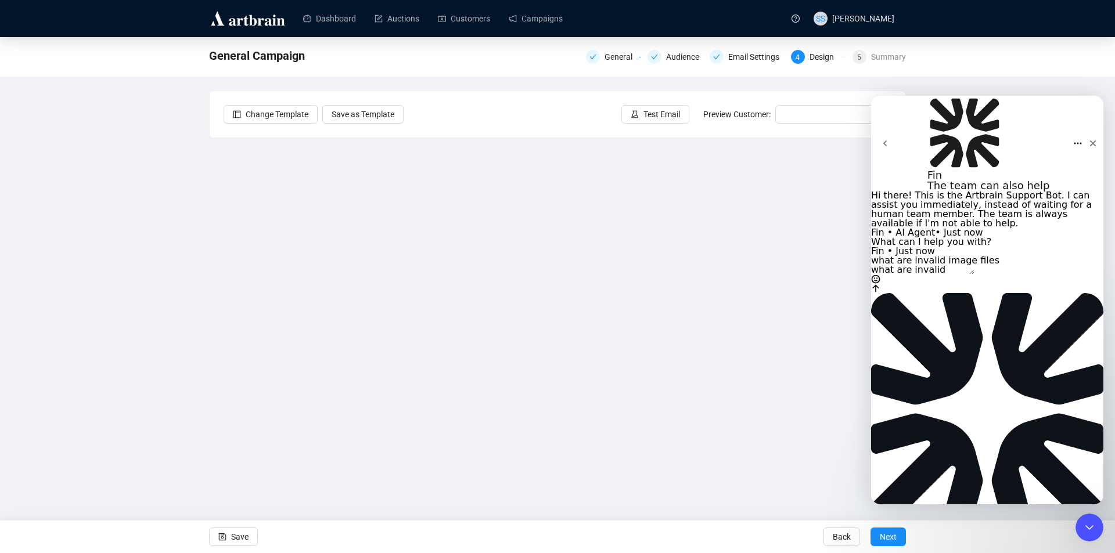
type textarea "what are invalid image files?"
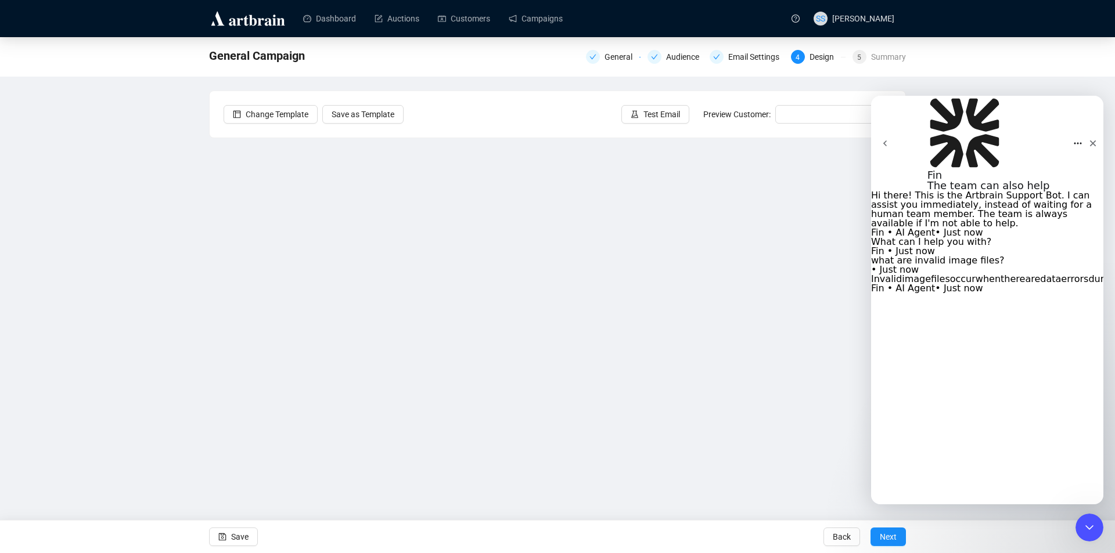
scroll to position [112, 0]
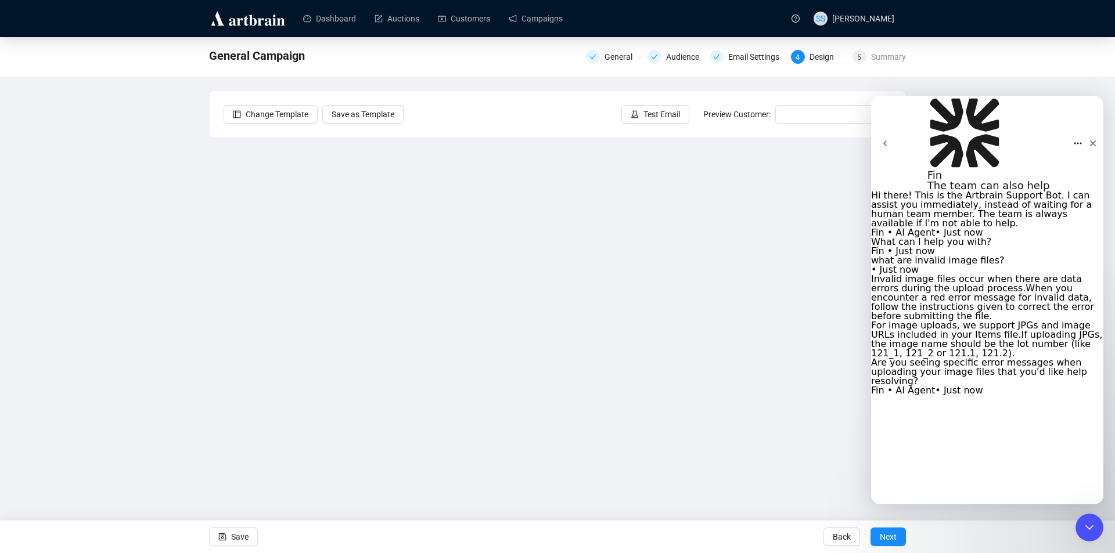
click at [49, 157] on div "General Campaign General Audience Email Settings 4 Design 5 Summary Change Temp…" at bounding box center [557, 259] width 1115 height 444
type textarea "Yes. It says to make sure image file is under 10mb and mine is 1.5 mb"
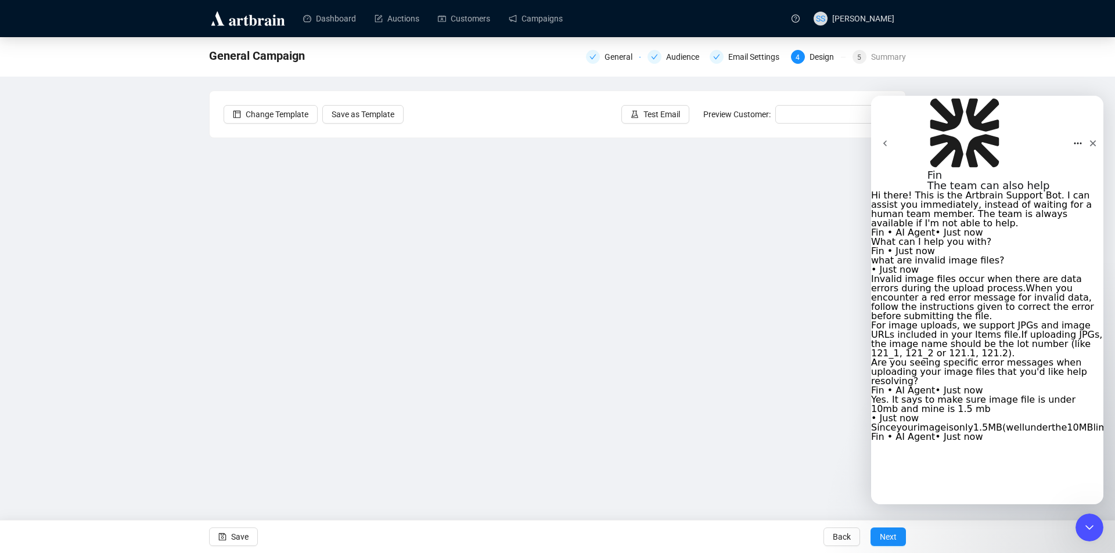
scroll to position [318, 0]
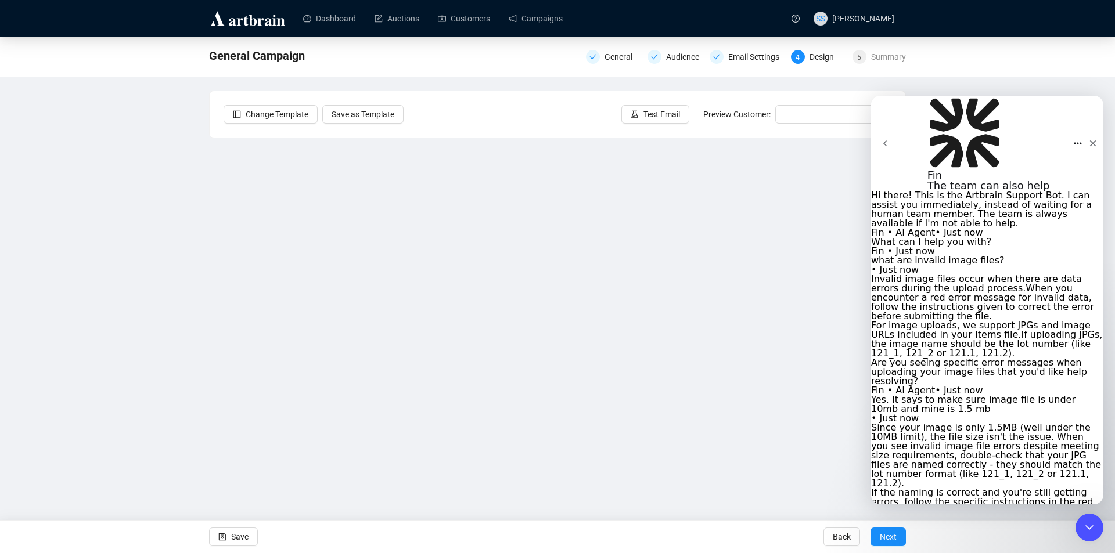
type textarea "I changed the file name to 845_1 - is that appropriate/"
type textarea "No because the same error message keeps coming up"
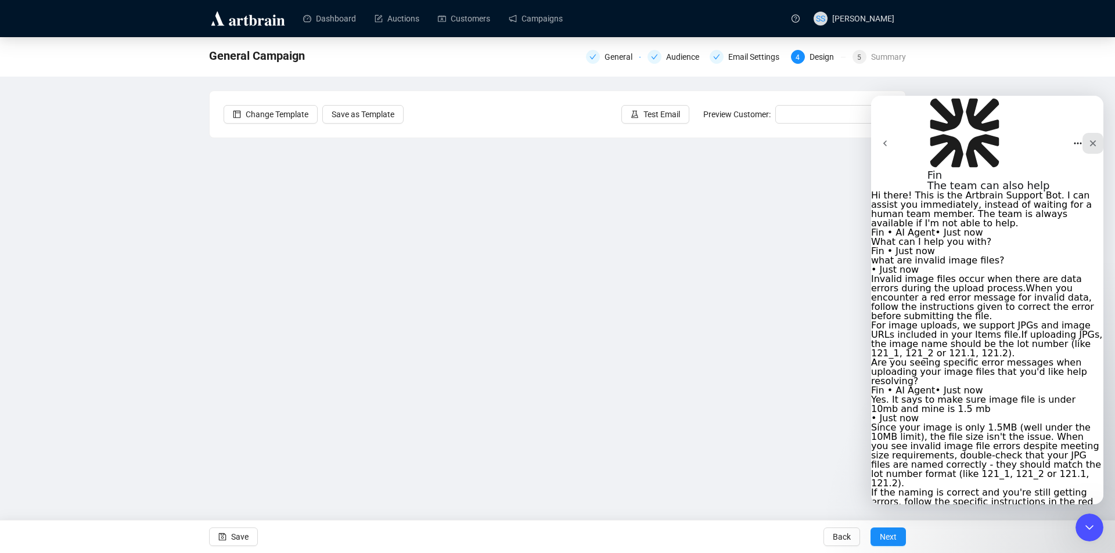
click at [1090, 133] on div "Close" at bounding box center [1092, 143] width 21 height 21
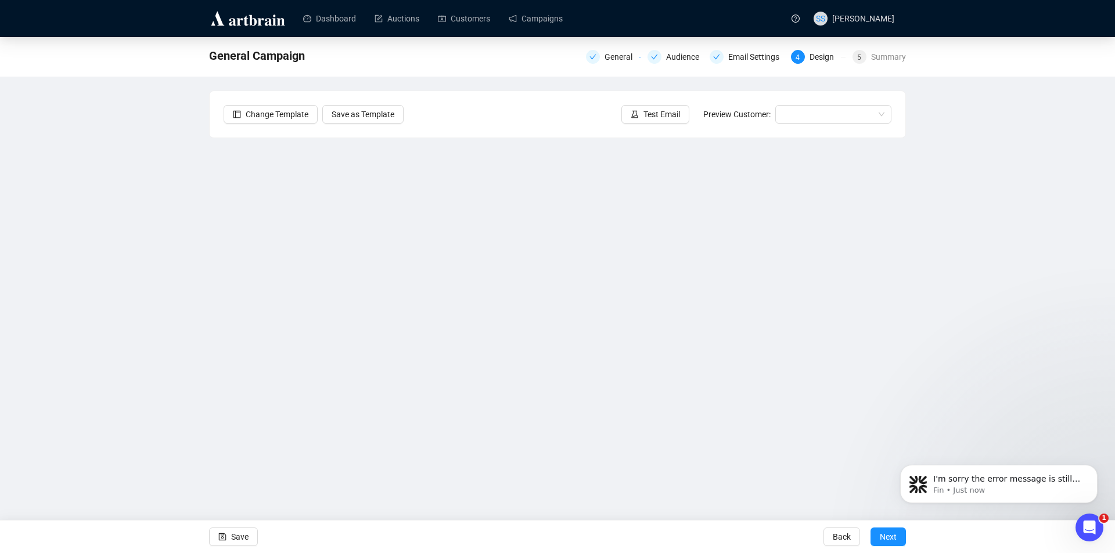
scroll to position [0, 0]
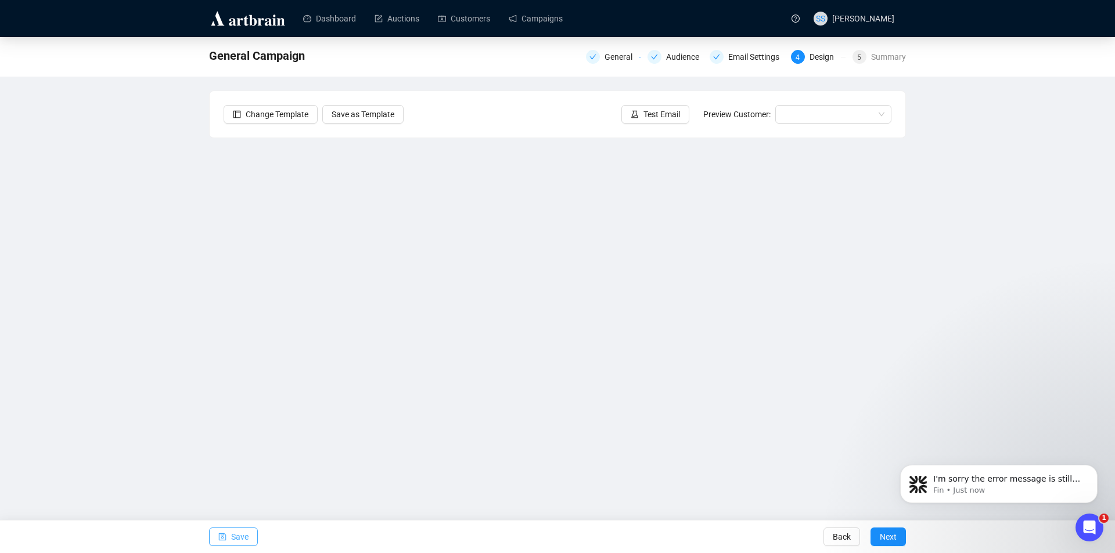
click at [238, 538] on span "Save" at bounding box center [239, 537] width 17 height 33
click at [66, 311] on div "[PERSON_NAME] Memorial General Audience Email Settings 4 Design 5 Summary Chang…" at bounding box center [557, 259] width 1115 height 444
click at [824, 497] on div "Dashboard Auctions Customers Campaigns SS [PERSON_NAME] Memorial General Audien…" at bounding box center [557, 276] width 1115 height 553
click at [999, 478] on p "I'm sorry the error message is still appearing despite the steps you've taken. …" at bounding box center [1008, 480] width 150 height 12
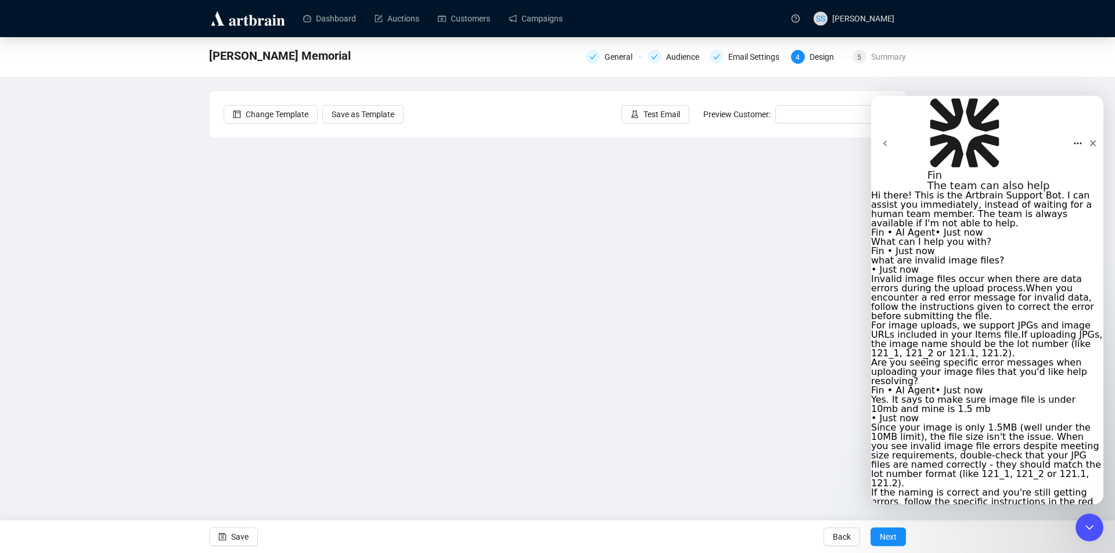
scroll to position [655, 0]
type textarea "what info can I provide you with?"
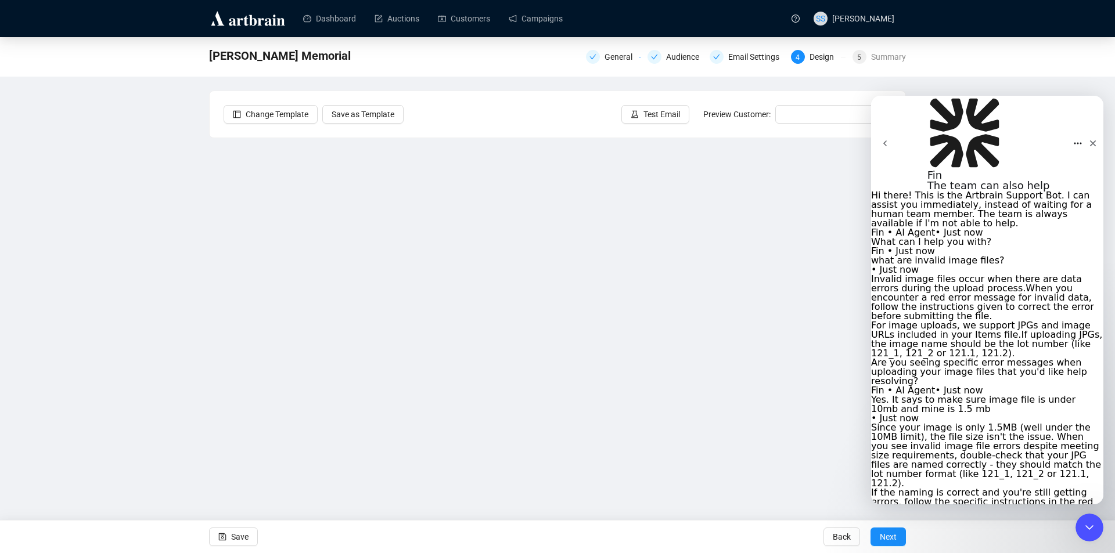
type textarea "1. "There was an error uploading your image. Make sure it's a valid image file …"
type textarea "1"
type textarea "2. JPG"
drag, startPoint x: 907, startPoint y: 453, endPoint x: 878, endPoint y: 449, distance: 29.4
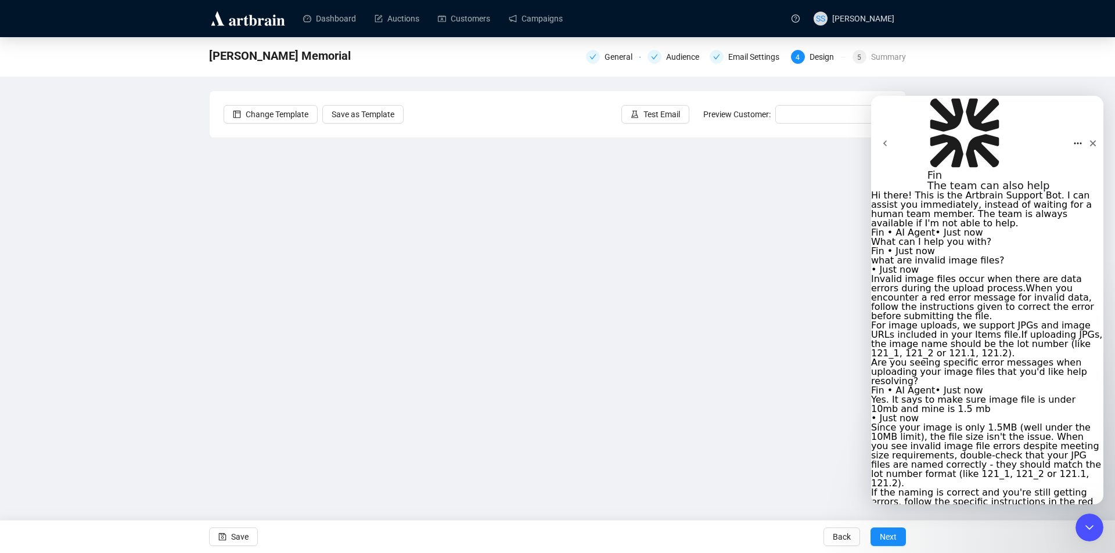
type textarea "I converted it to pdf and back to jpeg - solved the issue."
click at [1088, 139] on icon "Close" at bounding box center [1092, 143] width 9 height 9
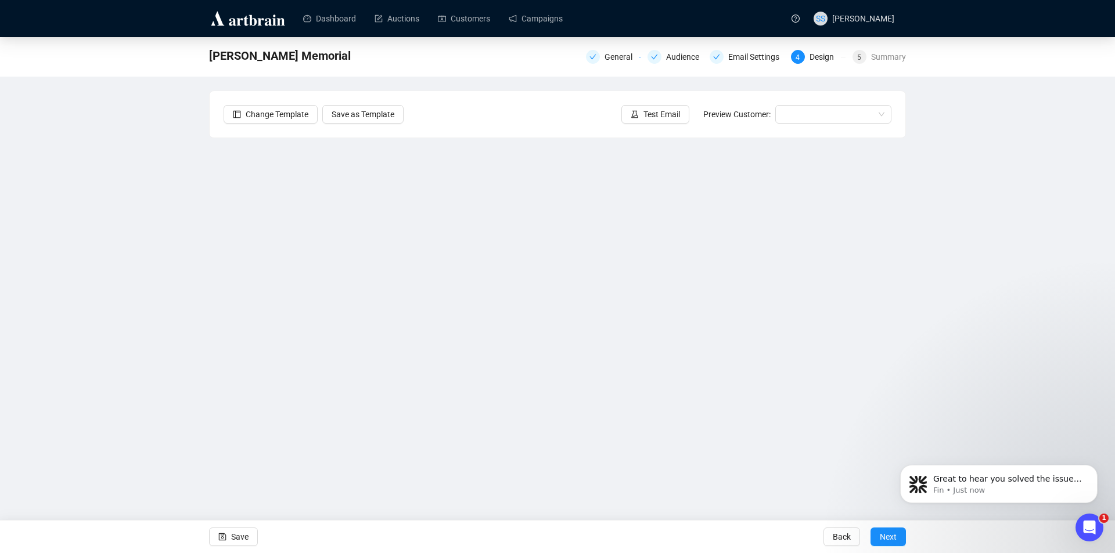
scroll to position [1251, 0]
click at [1085, 517] on icon "Open Intercom Messenger" at bounding box center [1087, 526] width 19 height 19
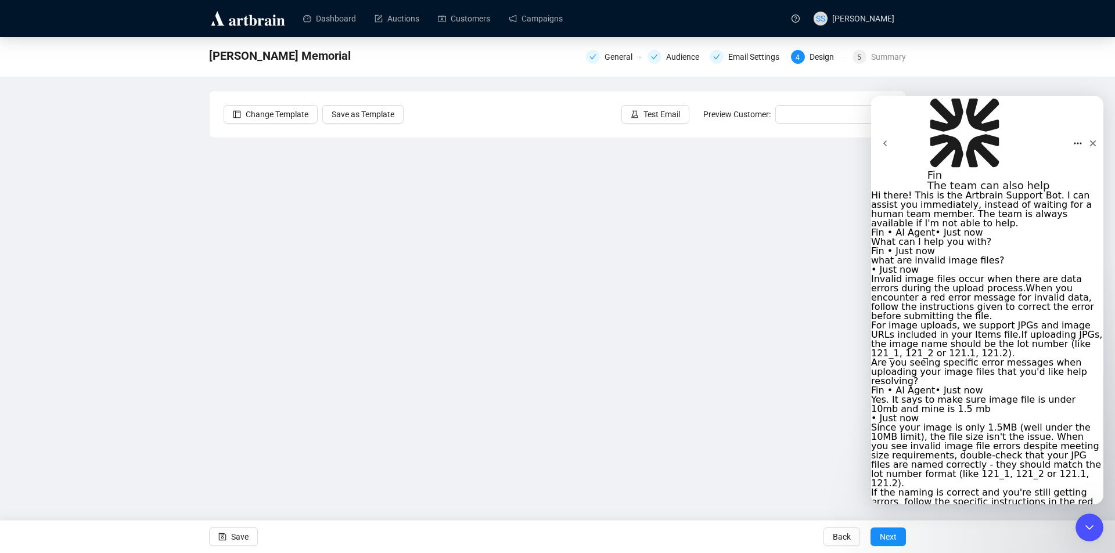
scroll to position [1270, 0]
drag, startPoint x: 1084, startPoint y: 112, endPoint x: 1953, endPoint y: 206, distance: 874.8
click at [1090, 141] on icon "Close" at bounding box center [1093, 144] width 6 height 6
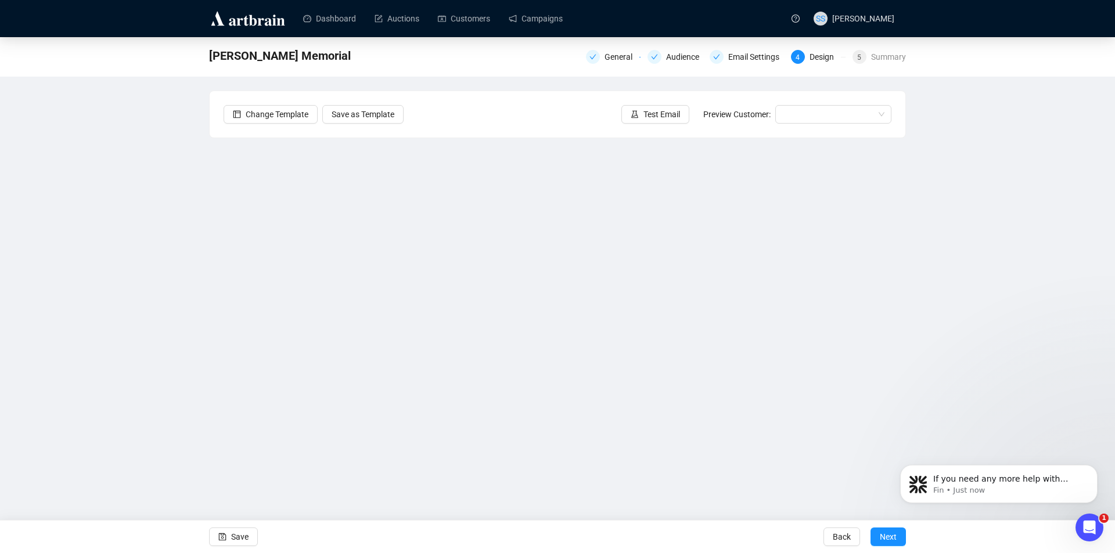
scroll to position [0, 0]
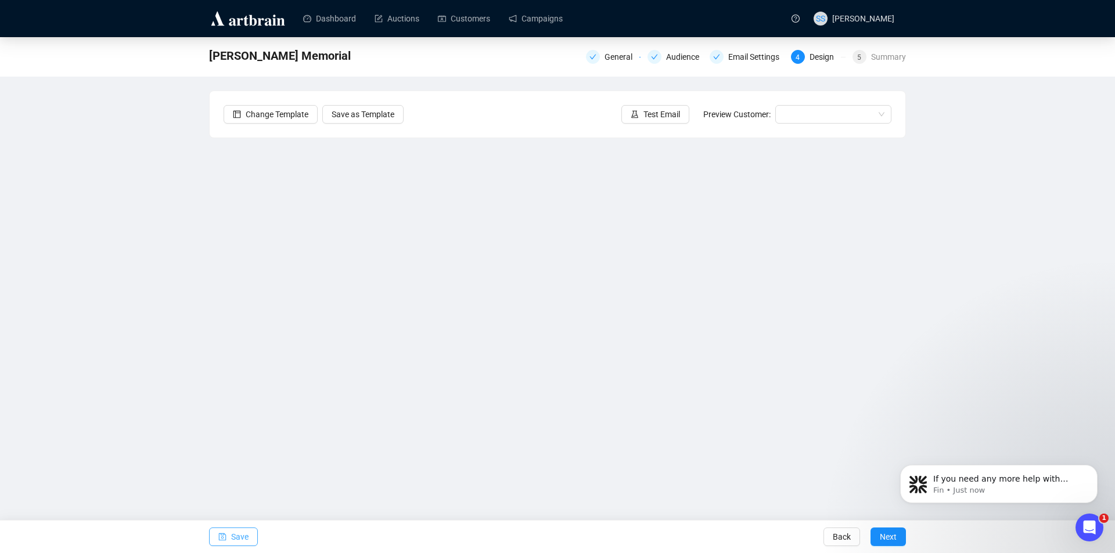
click at [219, 534] on icon "save" at bounding box center [222, 537] width 8 height 8
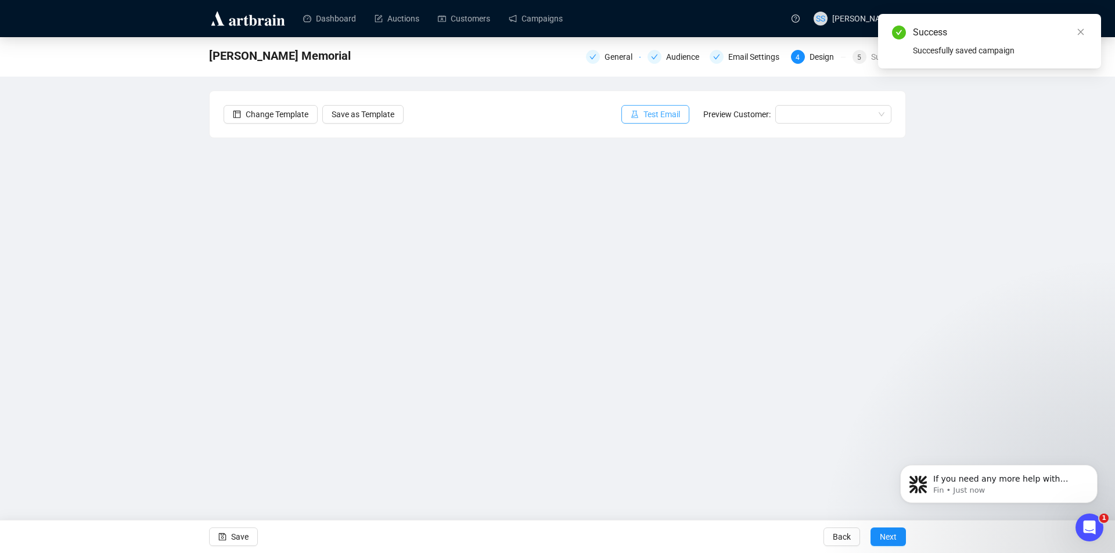
click at [643, 113] on button "Test Email" at bounding box center [655, 114] width 68 height 19
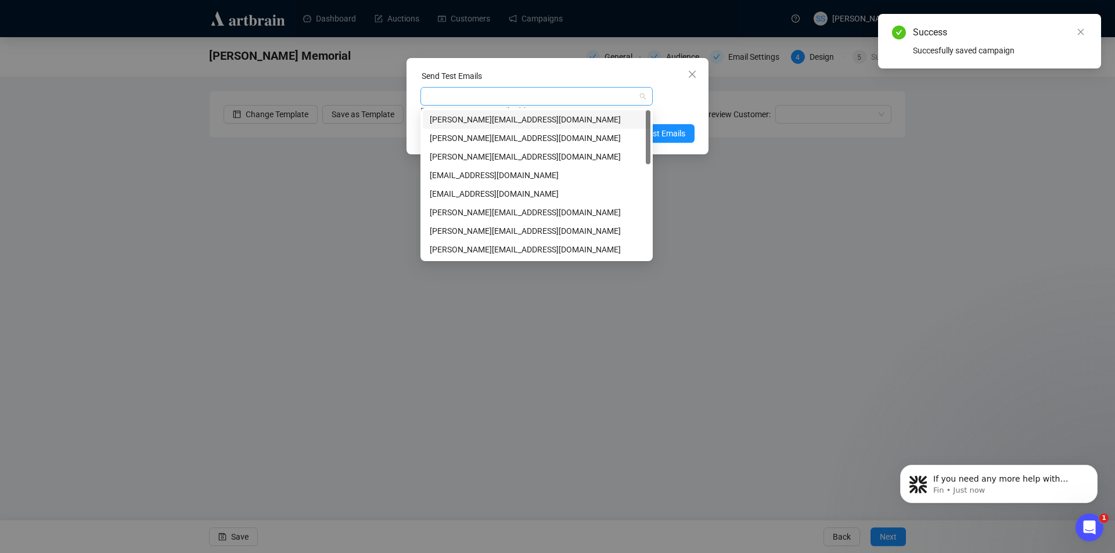
click at [527, 96] on div at bounding box center [530, 96] width 215 height 16
type input "se"
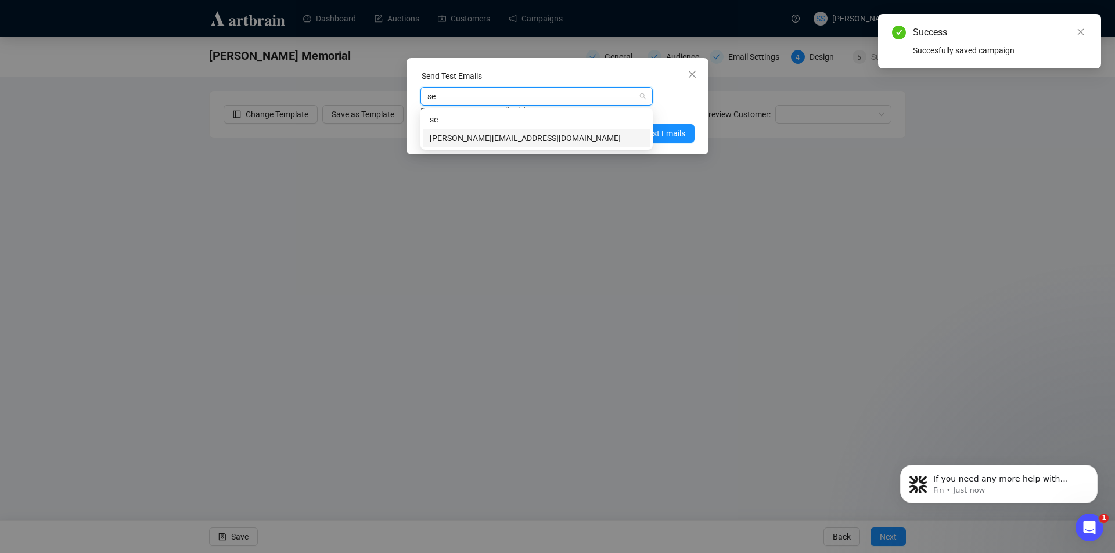
click at [500, 141] on div "[PERSON_NAME][EMAIL_ADDRESS][DOMAIN_NAME]" at bounding box center [537, 138] width 214 height 13
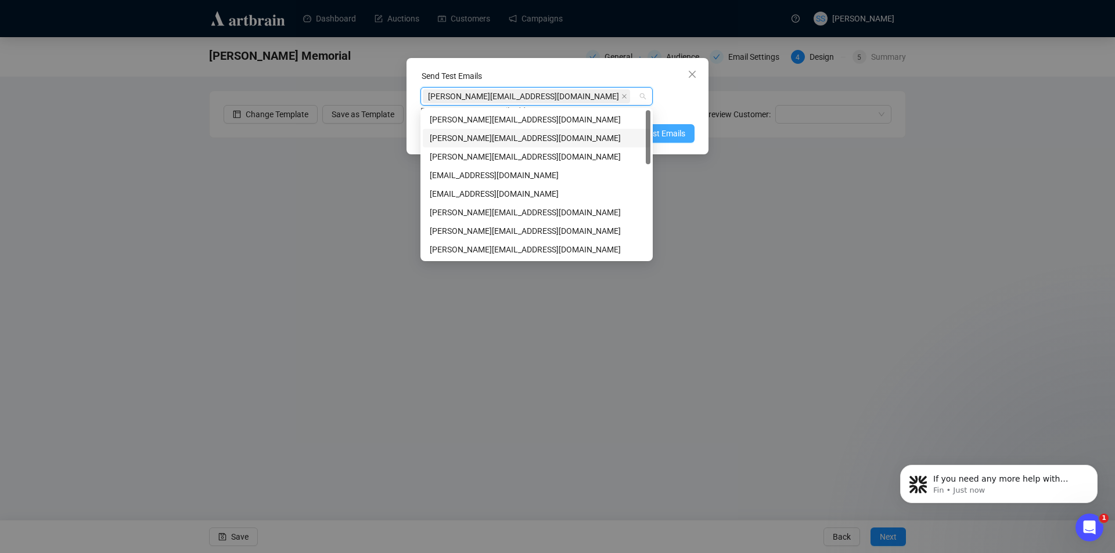
click at [665, 132] on span "Send Test Emails" at bounding box center [655, 133] width 60 height 13
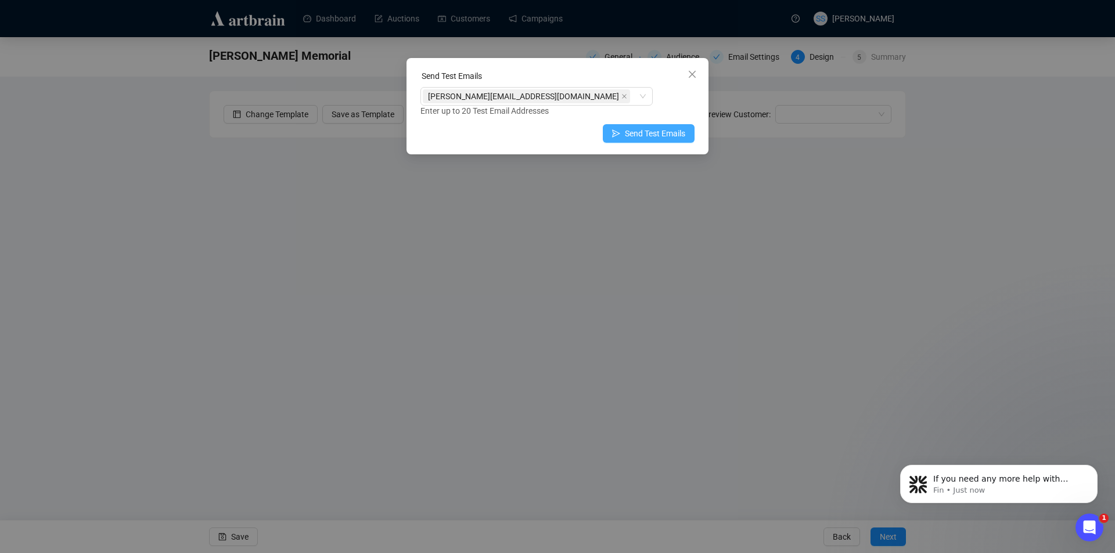
click at [643, 135] on span "Send Test Emails" at bounding box center [655, 133] width 60 height 13
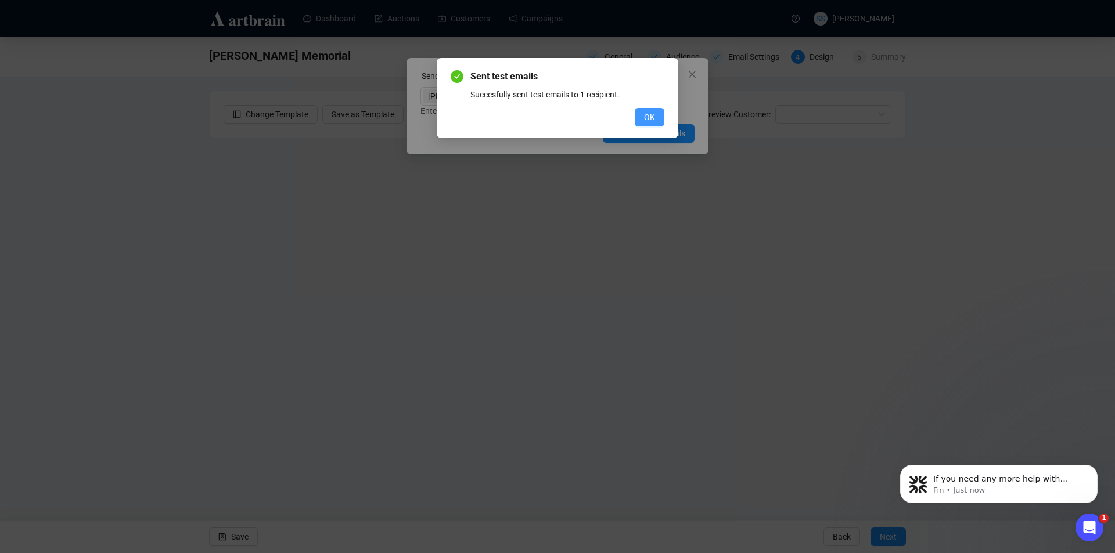
click at [651, 113] on span "OK" at bounding box center [649, 117] width 11 height 13
click at [649, 113] on span "OK" at bounding box center [649, 117] width 11 height 13
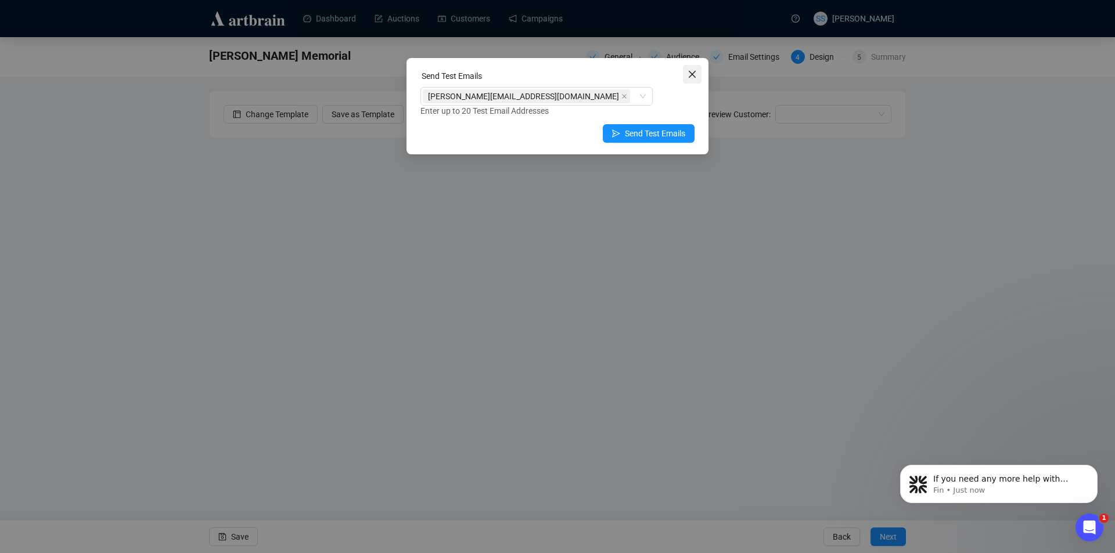
click at [692, 69] on button "Close" at bounding box center [692, 74] width 19 height 19
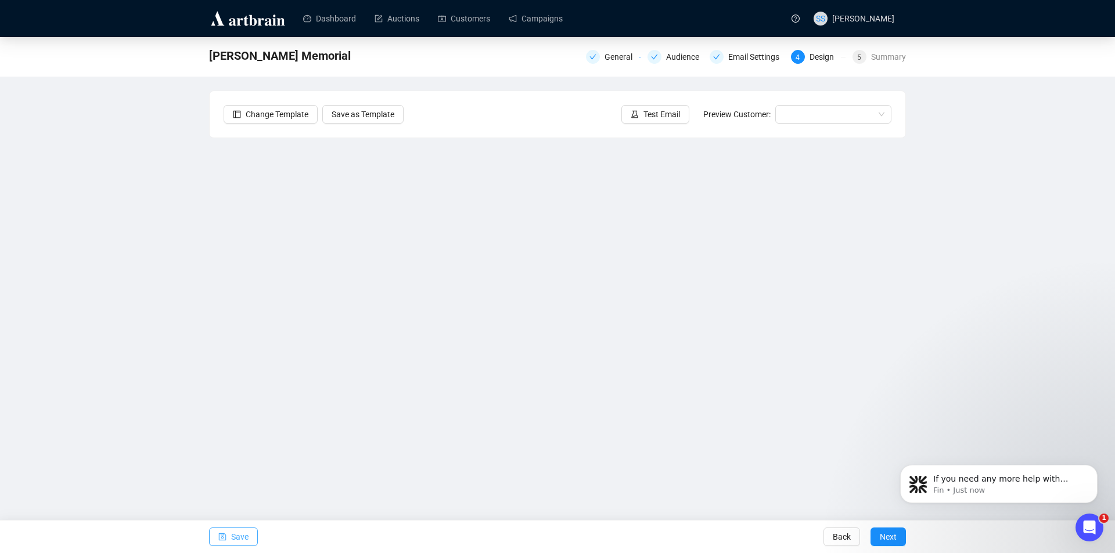
drag, startPoint x: 240, startPoint y: 539, endPoint x: 237, endPoint y: 532, distance: 7.3
click at [239, 537] on span "Save" at bounding box center [239, 537] width 17 height 33
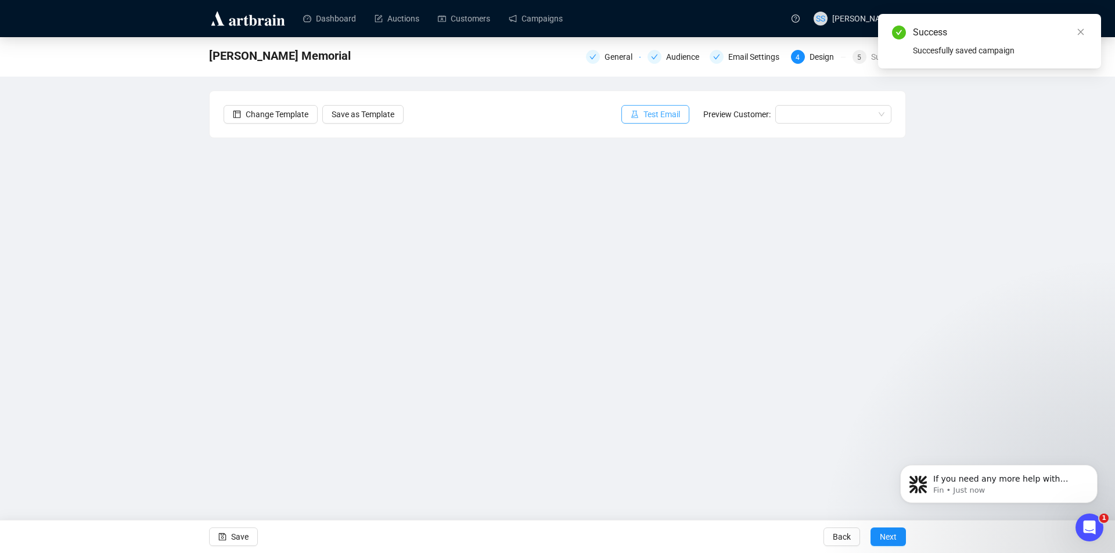
click at [658, 116] on span "Test Email" at bounding box center [661, 114] width 37 height 13
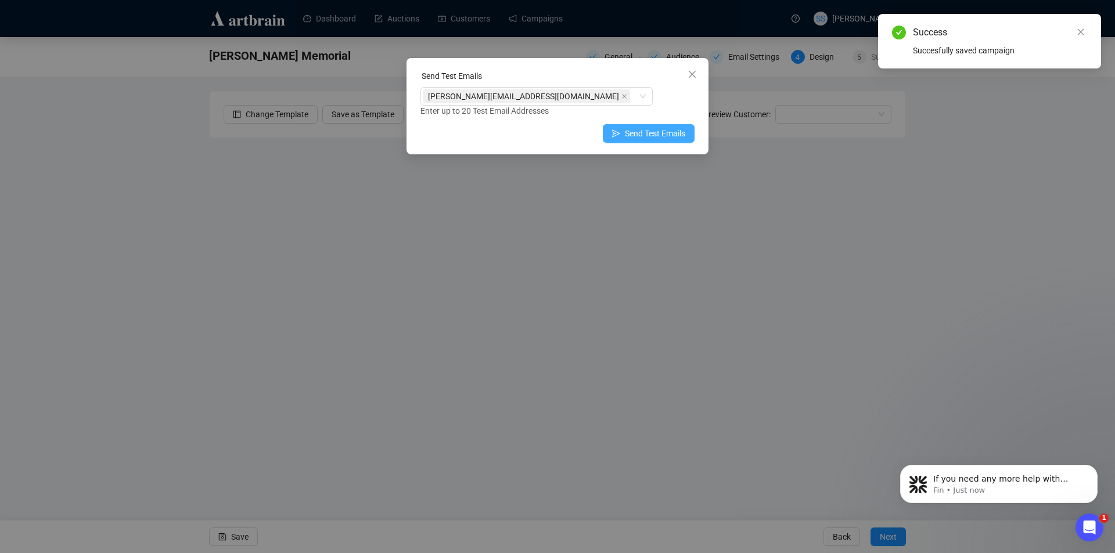
click at [635, 128] on span "Send Test Emails" at bounding box center [655, 133] width 60 height 13
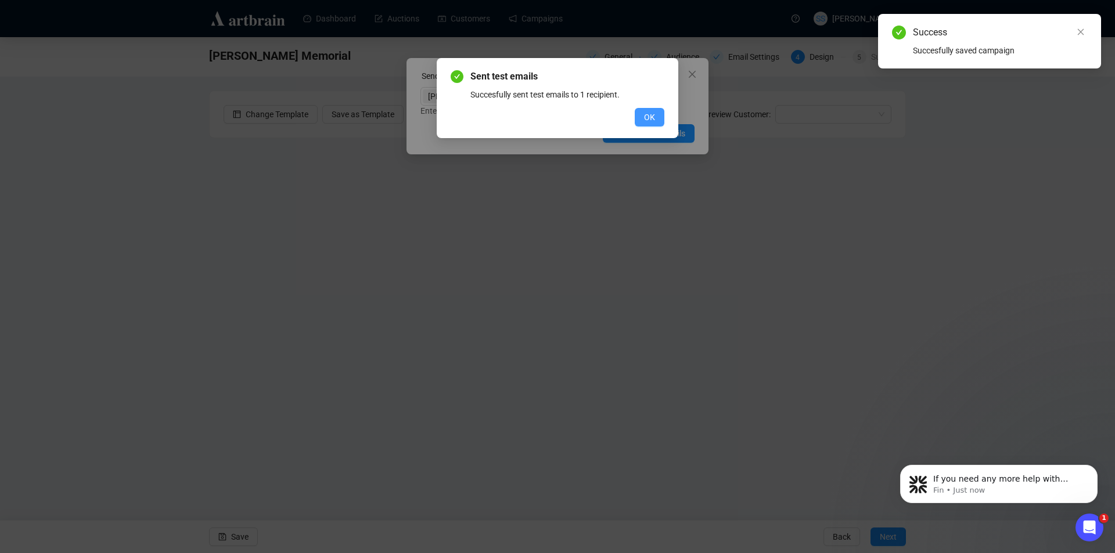
click at [647, 117] on span "OK" at bounding box center [649, 117] width 11 height 13
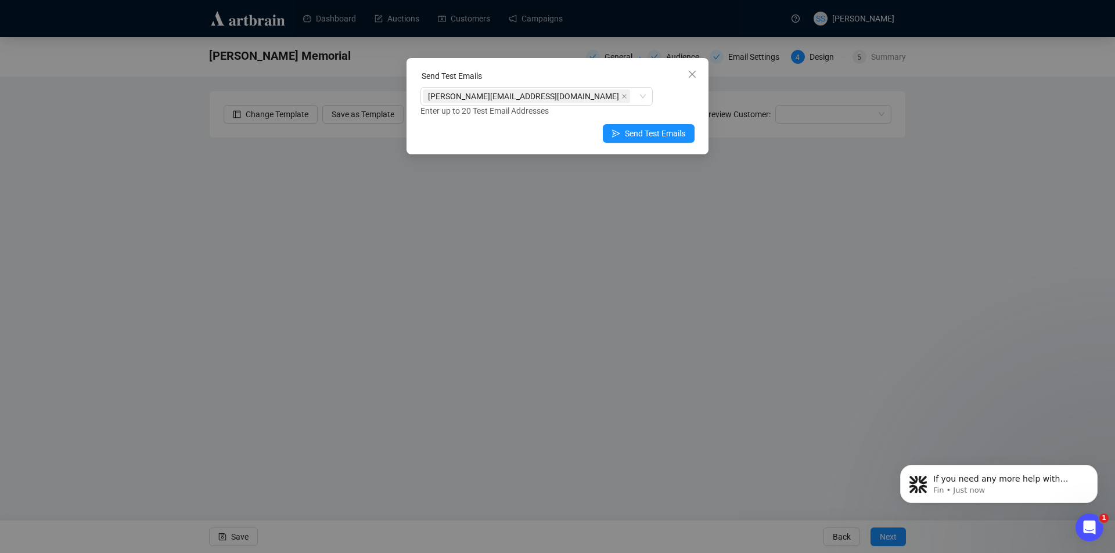
click at [293, 461] on div "Send Test Emails [PERSON_NAME][EMAIL_ADDRESS][DOMAIN_NAME] Enter up to 20 Test …" at bounding box center [557, 276] width 1115 height 553
